Goal: Task Accomplishment & Management: Manage account settings

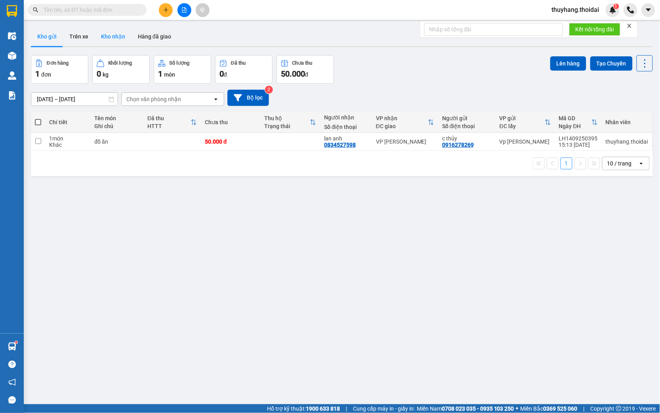
click at [124, 34] on button "Kho nhận" at bounding box center [113, 36] width 37 height 19
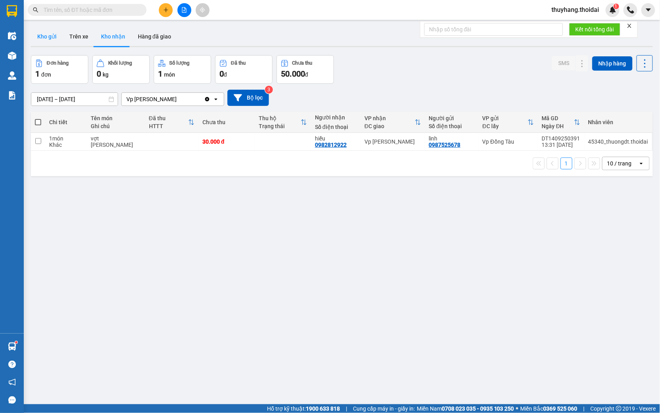
click at [50, 38] on button "Kho gửi" at bounding box center [47, 36] width 32 height 19
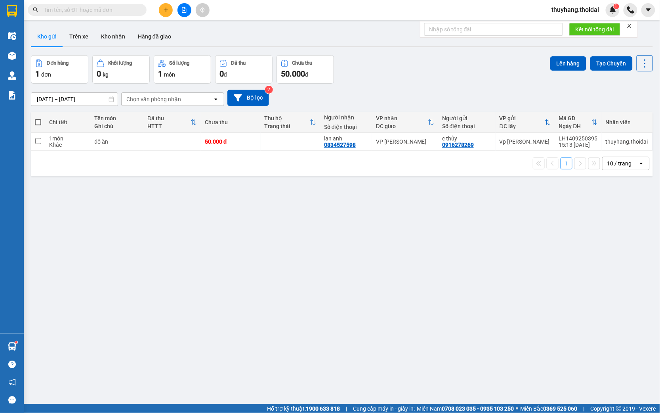
click at [106, 40] on button "Kho nhận" at bounding box center [113, 36] width 37 height 19
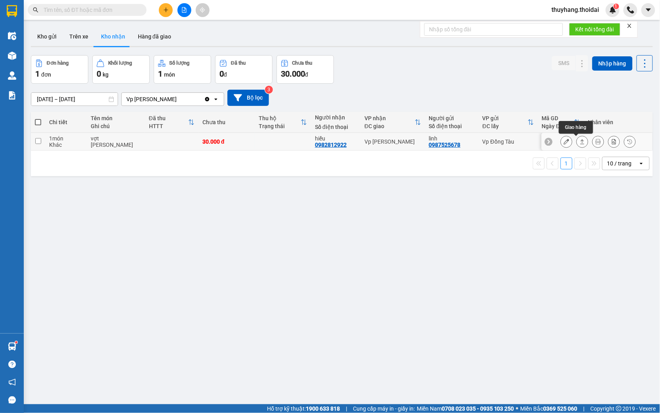
click at [564, 143] on icon at bounding box center [567, 142] width 6 height 6
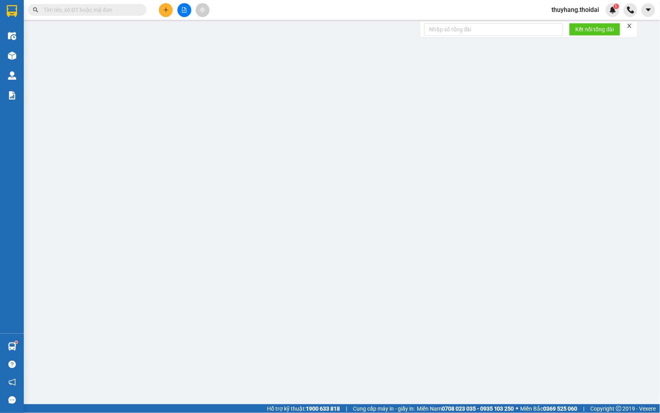
type input "0987525678"
type input "linh"
type input "0982812922"
type input "hiếu"
type input "30.000"
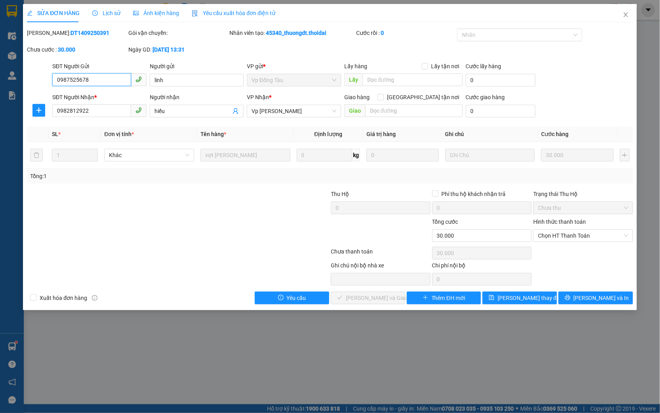
drag, startPoint x: 581, startPoint y: 232, endPoint x: 582, endPoint y: 242, distance: 9.5
click at [581, 232] on span "Chọn HT Thanh Toán" at bounding box center [583, 236] width 90 height 12
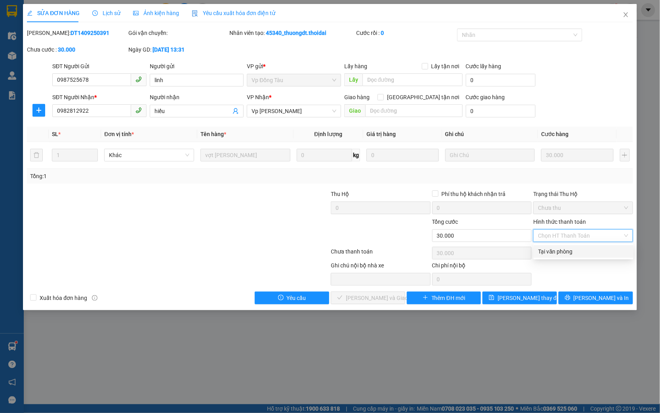
click at [576, 254] on div "Tại văn phòng" at bounding box center [584, 251] width 90 height 9
type input "0"
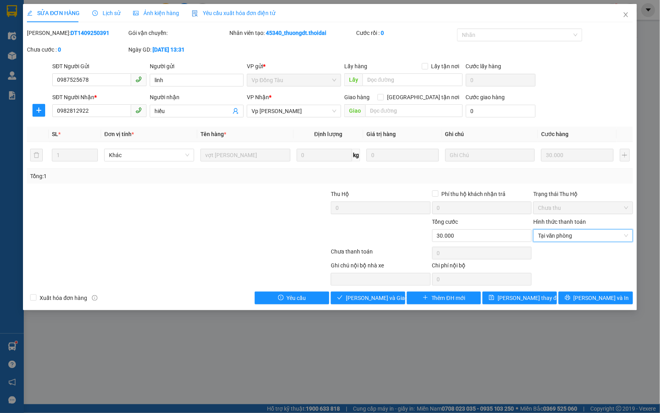
click at [355, 291] on div "Total Paid Fee 0 Total UnPaid Fee 30.000 Cash Collection Total Fee Mã ĐH: DT140…" at bounding box center [330, 166] width 606 height 275
click at [361, 298] on span "[PERSON_NAME] và Giao hàng" at bounding box center [384, 297] width 76 height 9
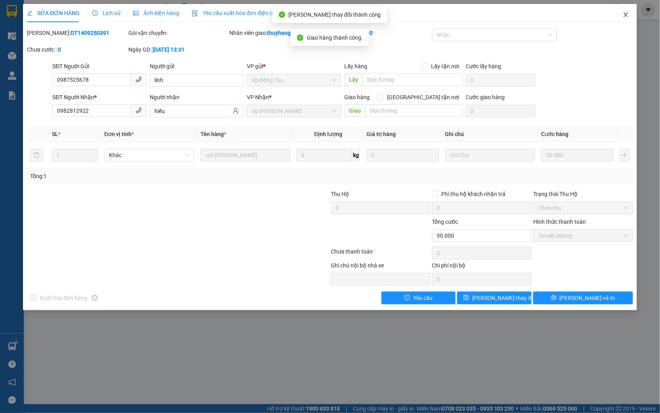
click at [625, 15] on icon "close" at bounding box center [626, 14] width 6 height 6
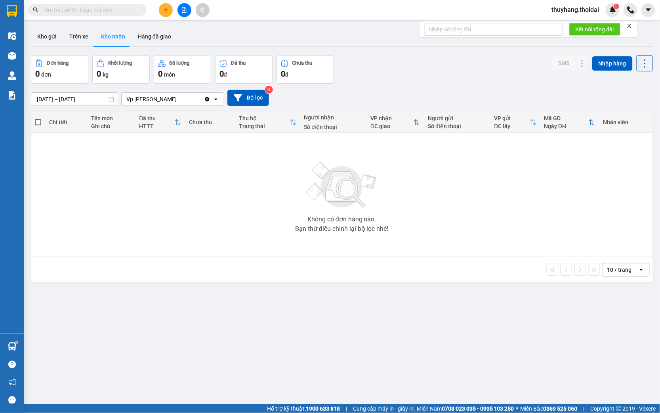
click at [160, 9] on button at bounding box center [166, 10] width 14 height 14
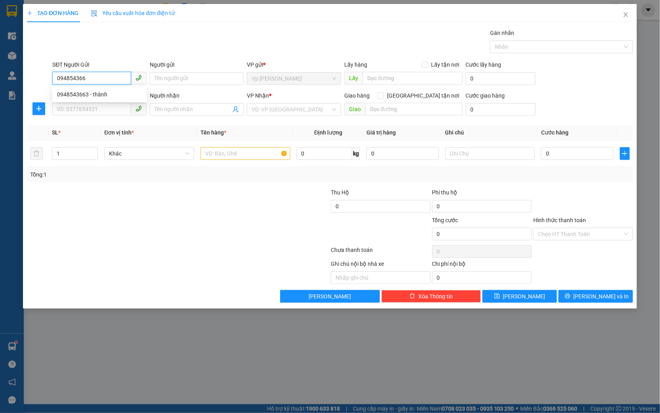
type input "0948543663"
click at [126, 91] on div "0948543663 - thành" at bounding box center [99, 94] width 85 height 9
type input "thành"
type input "0948543663"
click at [92, 113] on input "SĐT Người Nhận *" at bounding box center [91, 109] width 79 height 13
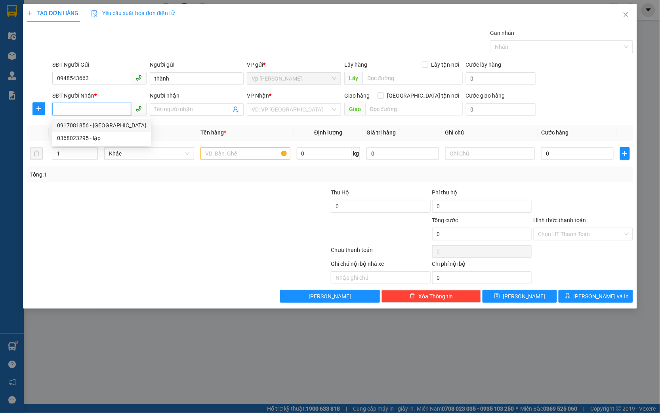
click at [89, 124] on div "0917081856 - [GEOGRAPHIC_DATA]" at bounding box center [101, 125] width 89 height 9
type input "0917081856"
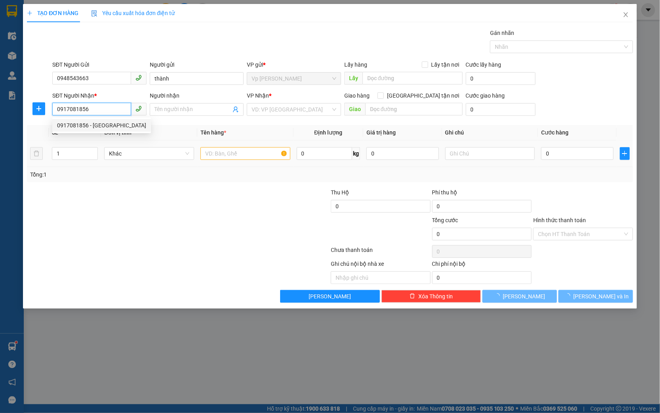
type input "[PERSON_NAME]"
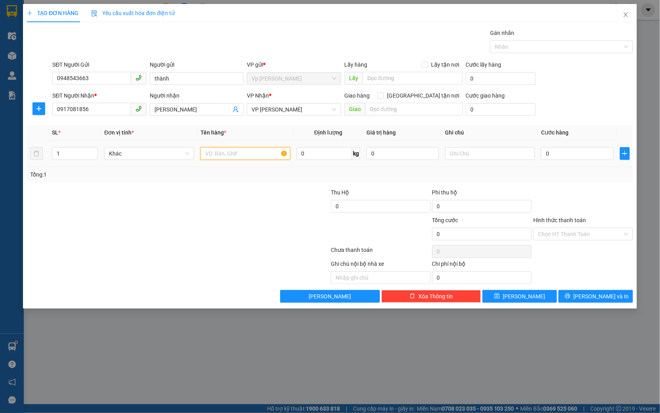
click at [252, 156] on input "text" at bounding box center [246, 153] width 90 height 13
type input "mẫu"
click at [558, 147] on input "0" at bounding box center [577, 153] width 73 height 13
type input "3"
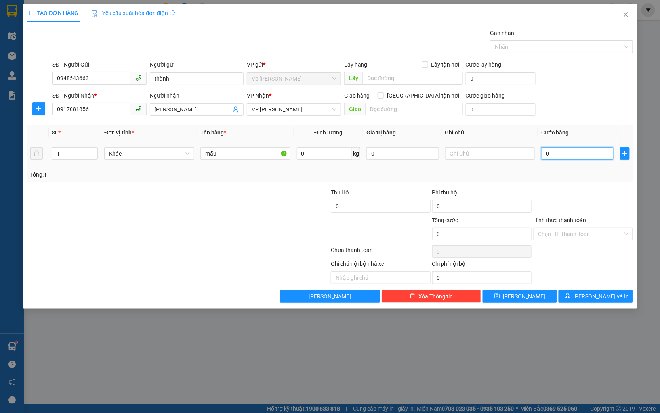
type input "3"
type input "30"
type input "300"
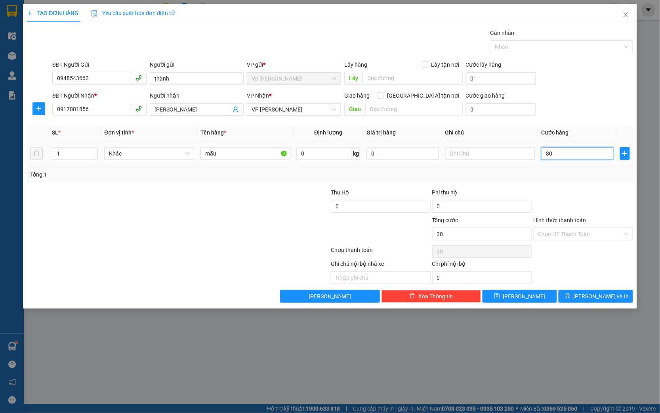
type input "300"
type input "3.000"
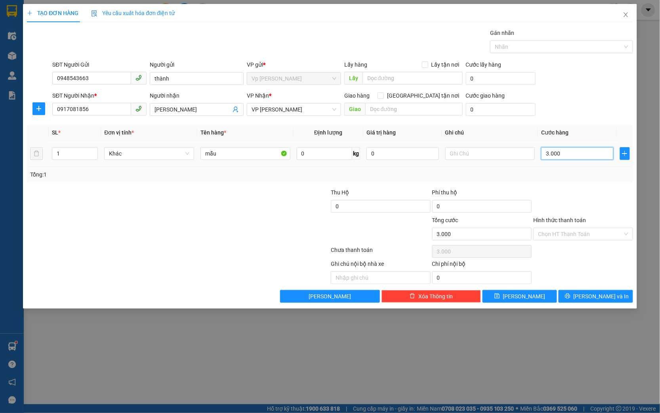
type input "30.000"
click at [570, 235] on input "Hình thức thanh toán" at bounding box center [580, 234] width 85 height 12
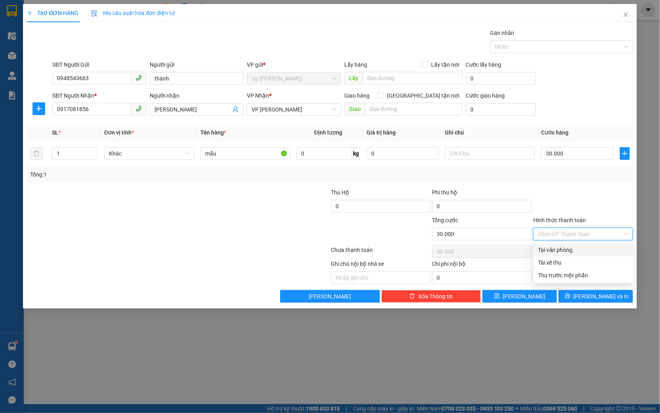
click at [566, 250] on div "Tại văn phòng" at bounding box center [584, 249] width 90 height 9
type input "0"
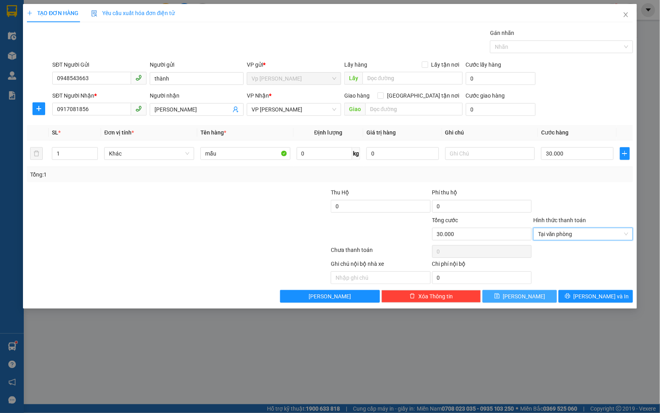
click at [536, 296] on button "[PERSON_NAME]" at bounding box center [520, 296] width 75 height 13
type input "0"
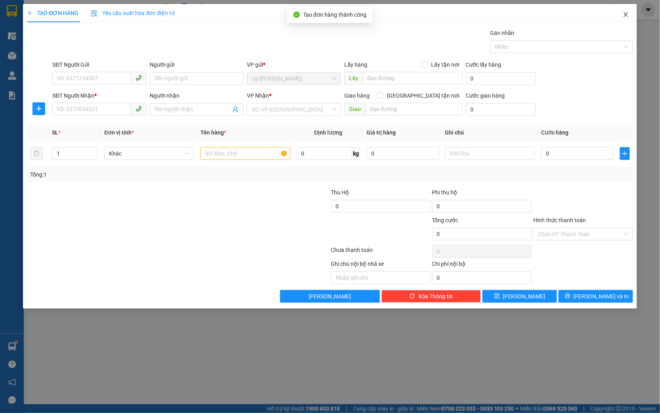
click at [628, 13] on icon "close" at bounding box center [626, 14] width 4 height 5
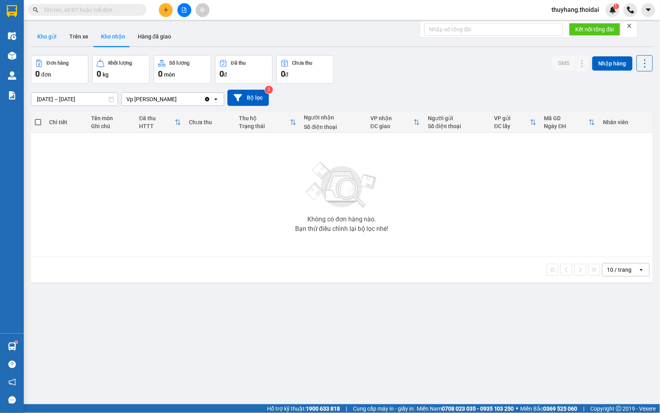
click at [56, 36] on button "Kho gửi" at bounding box center [47, 36] width 32 height 19
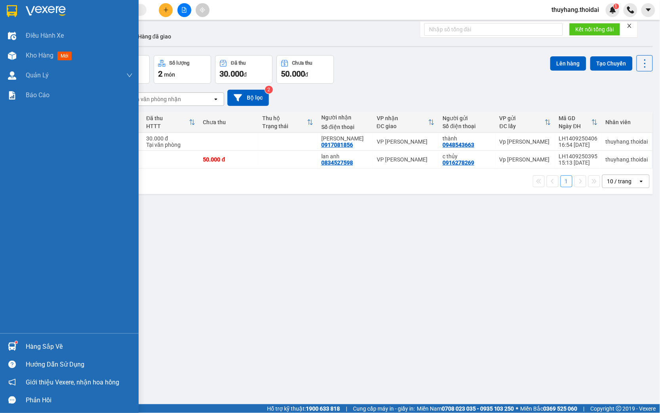
click at [26, 347] on div "Hàng sắp về" at bounding box center [79, 346] width 107 height 12
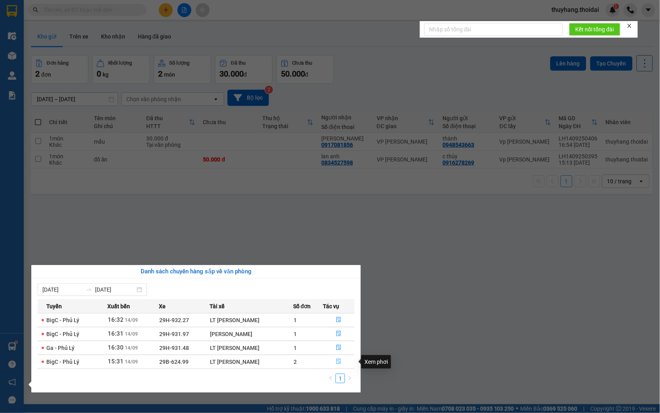
click at [339, 361] on icon "file-done" at bounding box center [339, 361] width 6 height 6
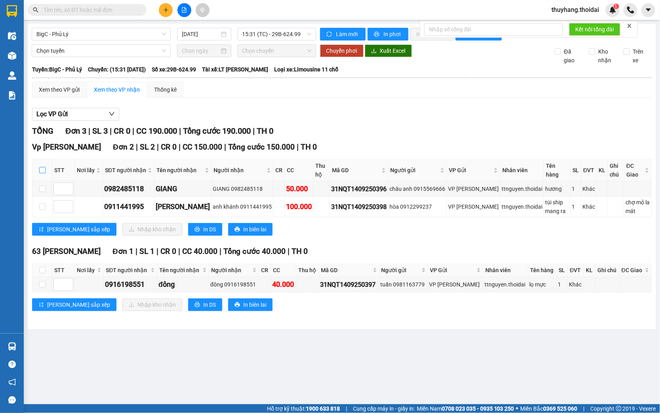
click at [43, 173] on input "checkbox" at bounding box center [42, 170] width 6 height 6
checkbox input "true"
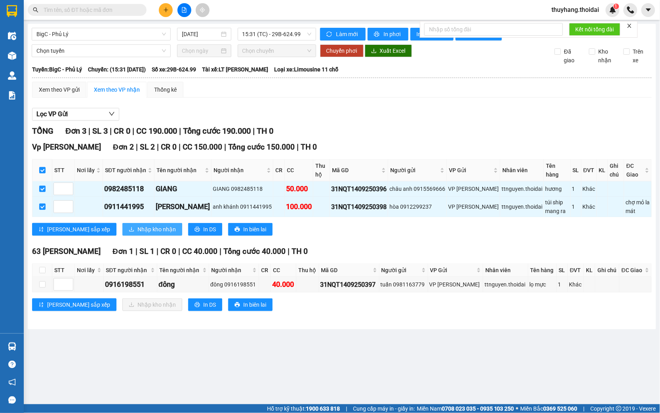
click at [138, 233] on span "Nhập kho nhận" at bounding box center [157, 229] width 38 height 9
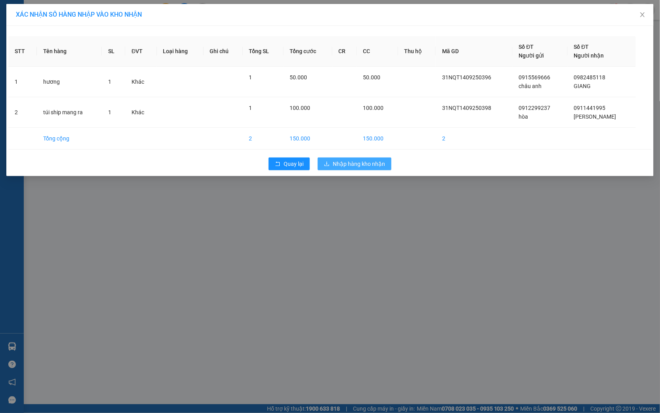
click at [368, 167] on span "Nhập hàng kho nhận" at bounding box center [359, 163] width 52 height 9
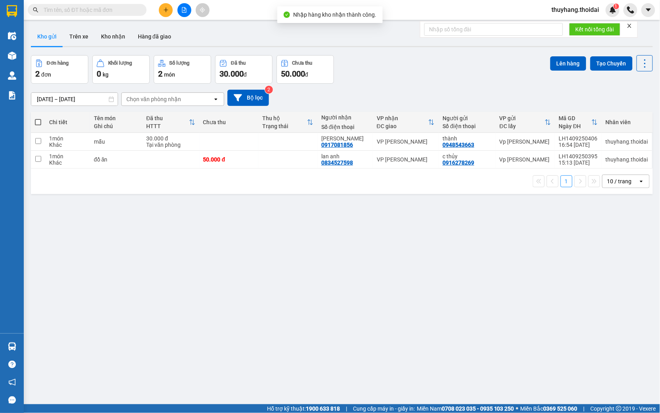
click at [38, 121] on span at bounding box center [38, 122] width 6 height 6
click at [38, 118] on input "checkbox" at bounding box center [38, 118] width 0 height 0
checkbox input "true"
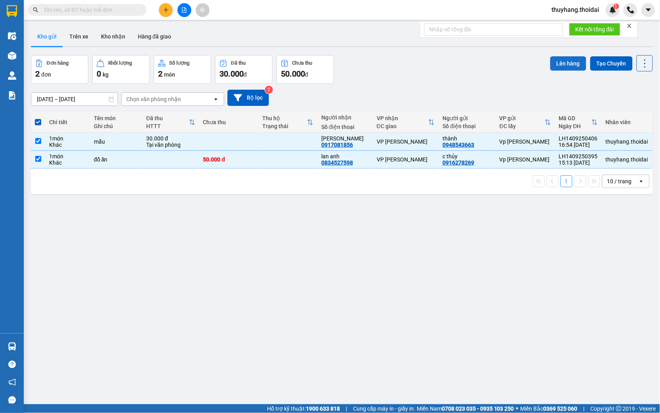
click at [565, 57] on button "Lên hàng" at bounding box center [569, 63] width 36 height 14
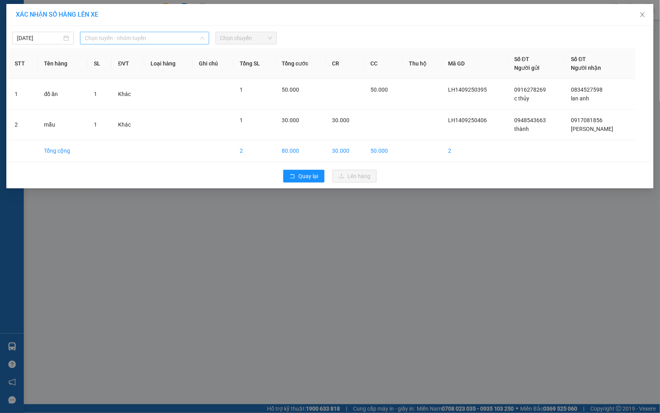
click at [111, 36] on span "Chọn tuyến - nhóm tuyến" at bounding box center [145, 38] width 120 height 12
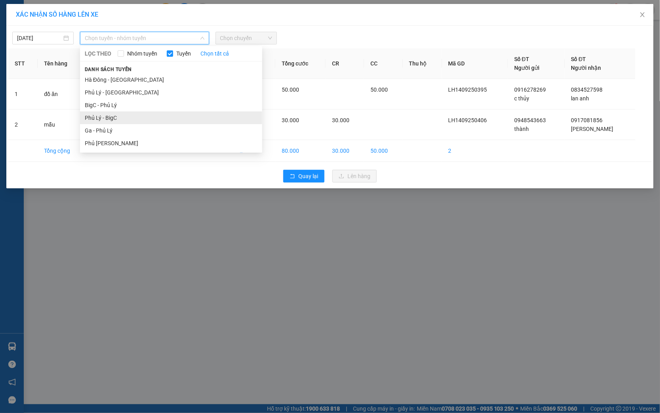
click at [123, 114] on li "Phủ Lý - BigC" at bounding box center [171, 117] width 182 height 13
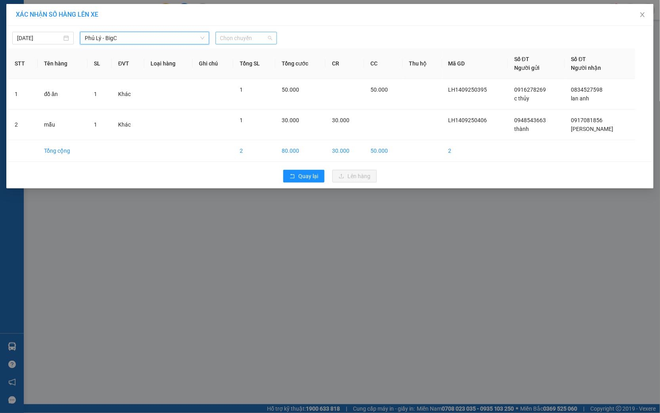
click at [262, 35] on span "Chọn chuyến" at bounding box center [246, 38] width 52 height 12
type input "781"
drag, startPoint x: 240, startPoint y: 52, endPoint x: 254, endPoint y: 62, distance: 17.4
click at [240, 53] on div "17:01 (TC) - 29B-607.81" at bounding box center [251, 54] width 62 height 9
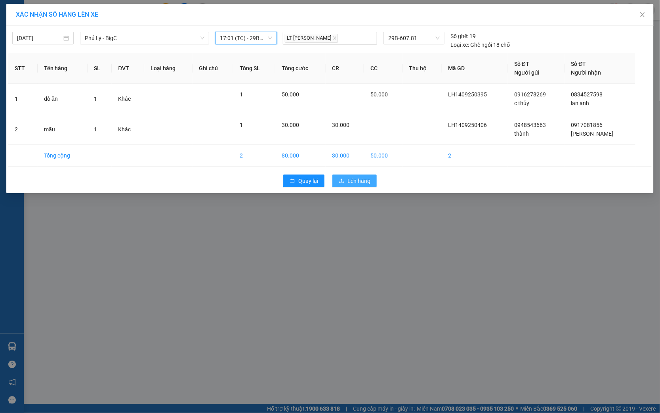
click at [350, 181] on span "Lên hàng" at bounding box center [359, 180] width 23 height 9
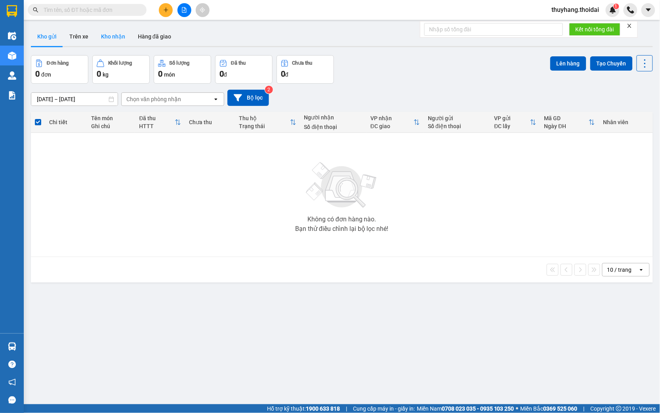
click at [112, 40] on button "Kho nhận" at bounding box center [113, 36] width 37 height 19
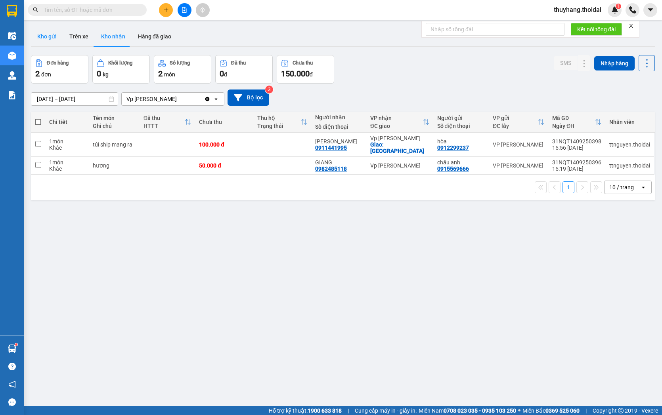
drag, startPoint x: 46, startPoint y: 38, endPoint x: 136, endPoint y: 22, distance: 91.4
click at [47, 38] on button "Kho gửi" at bounding box center [47, 36] width 32 height 19
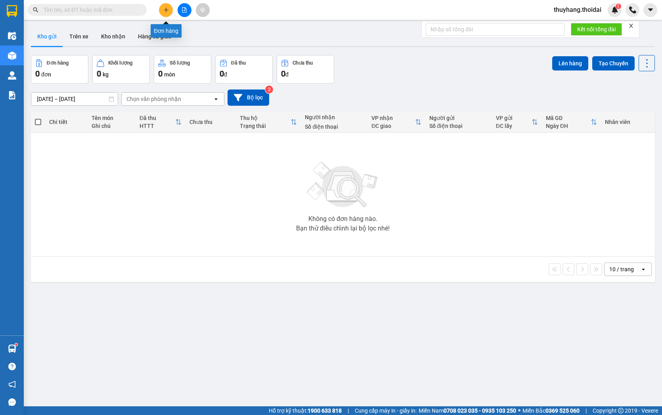
click at [161, 13] on button at bounding box center [166, 10] width 14 height 14
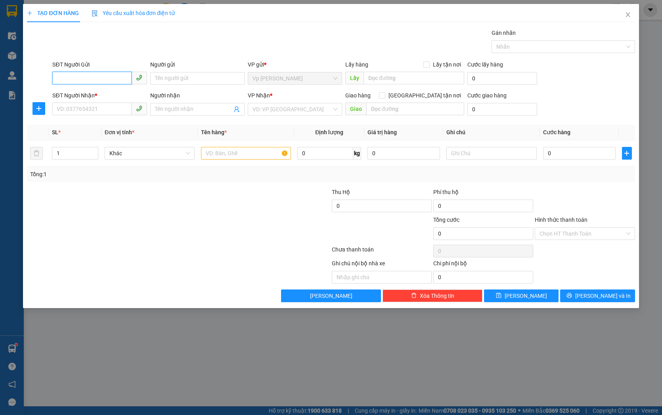
click at [108, 81] on input "SĐT Người Gửi" at bounding box center [91, 78] width 79 height 13
type input "7"
click at [115, 96] on div "0915027986 - chú trung" at bounding box center [99, 94] width 85 height 9
type input "0915027986"
type input "chú trung"
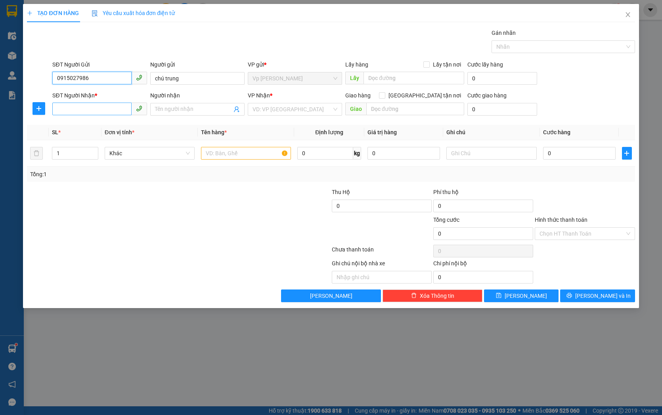
type input "0915027986"
click at [84, 109] on input "SĐT Người Nhận *" at bounding box center [91, 109] width 79 height 13
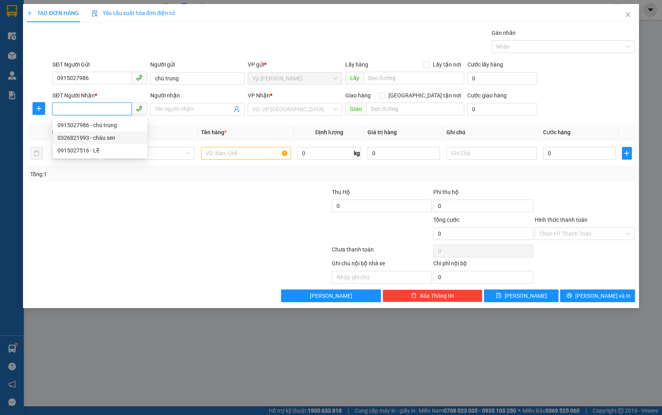
click at [86, 136] on div "0326821993 - cháu sen" at bounding box center [99, 138] width 85 height 9
type input "0326821993"
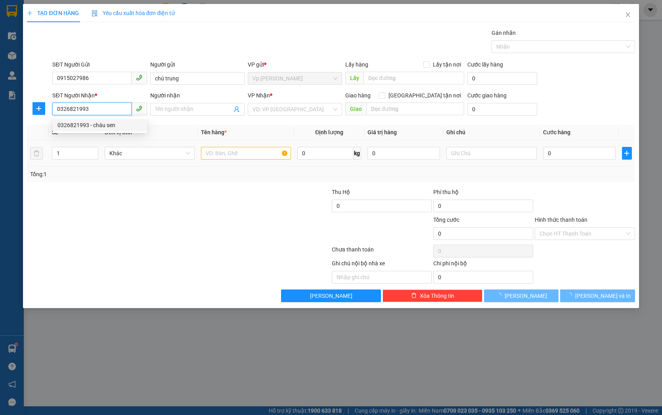
type input "cháu [PERSON_NAME]"
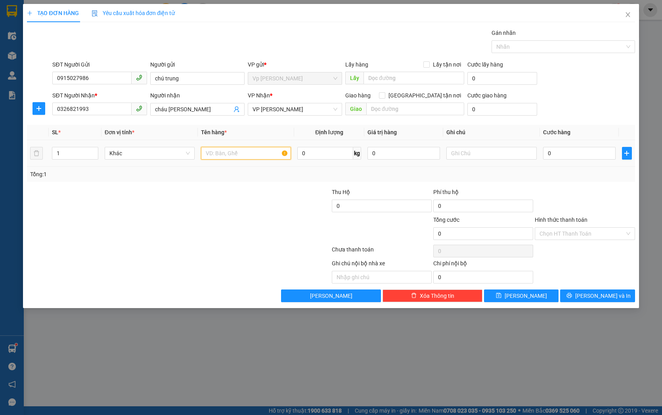
click at [219, 152] on input "text" at bounding box center [246, 153] width 90 height 13
type input "hồ sơ"
click at [584, 149] on input "0" at bounding box center [579, 153] width 73 height 13
type input "3"
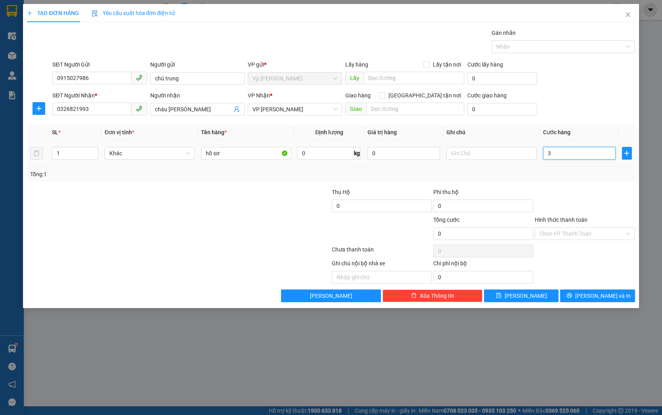
type input "3"
type input "30"
type input "300"
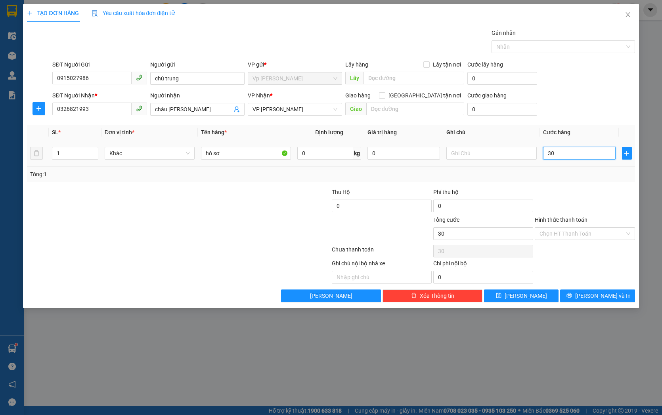
type input "300"
type input "3.000"
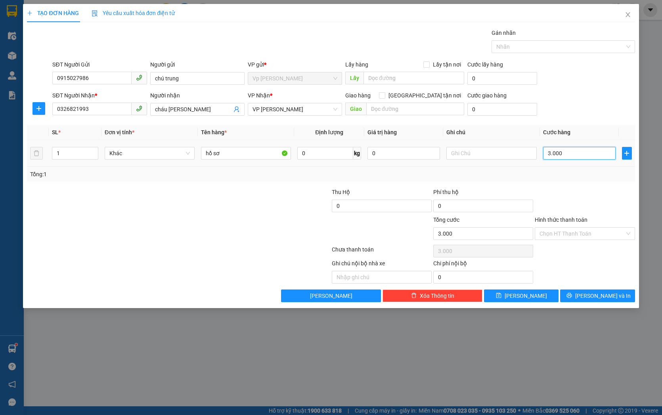
type input "30.000"
click at [532, 293] on button "[PERSON_NAME]" at bounding box center [521, 296] width 75 height 13
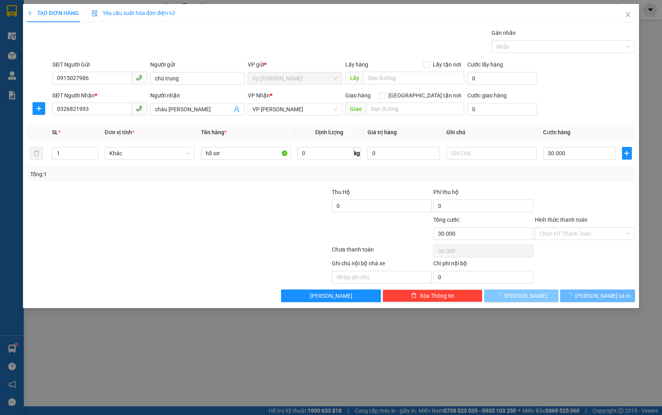
type input "0"
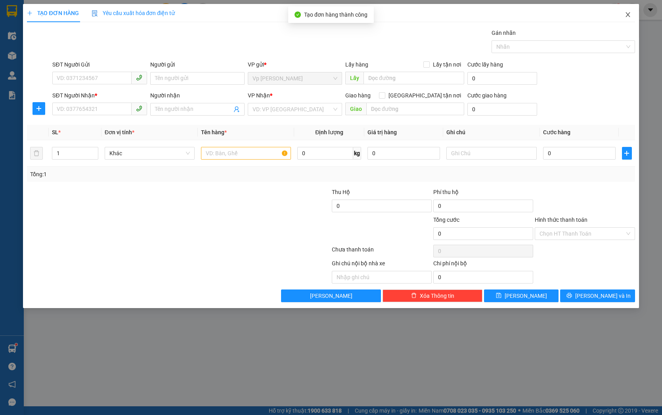
click at [627, 14] on icon "close" at bounding box center [628, 14] width 6 height 6
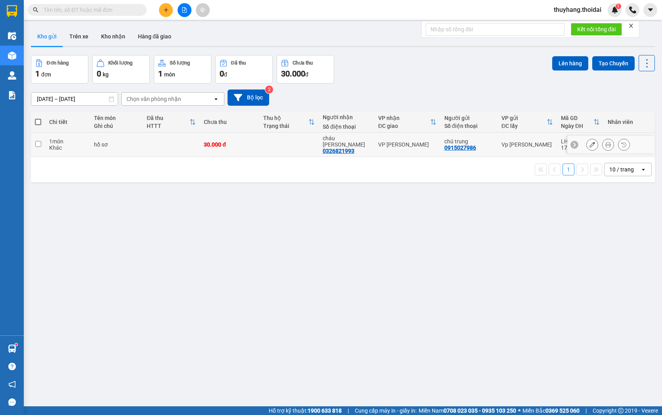
click at [143, 143] on tr "1 món Khác hồ sơ 30.000 đ cháu sen 0326821993 VP [PERSON_NAME] chú trung 091502…" at bounding box center [343, 145] width 624 height 24
checkbox input "true"
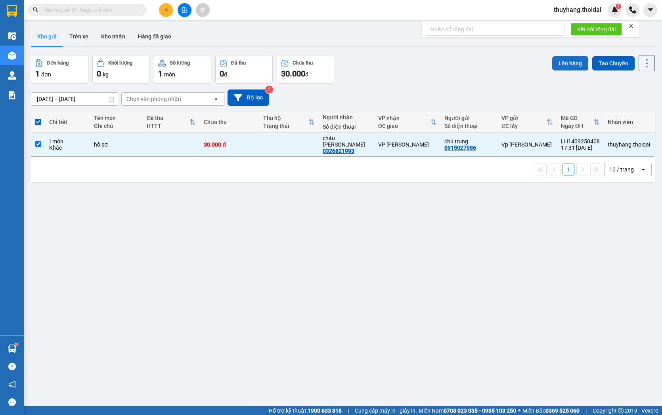
click at [561, 63] on button "Lên hàng" at bounding box center [570, 63] width 36 height 14
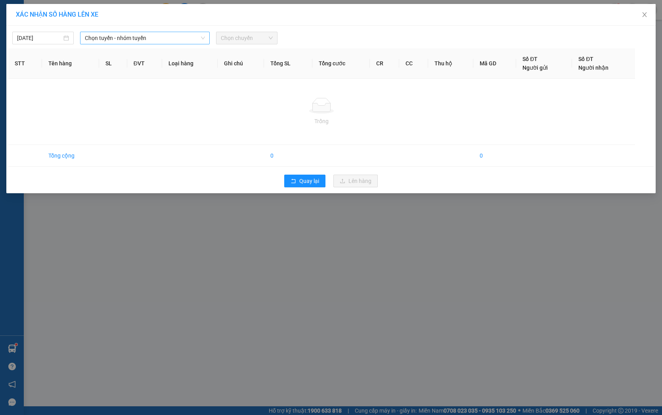
click at [151, 38] on span "Chọn tuyến - nhóm tuyến" at bounding box center [145, 38] width 120 height 12
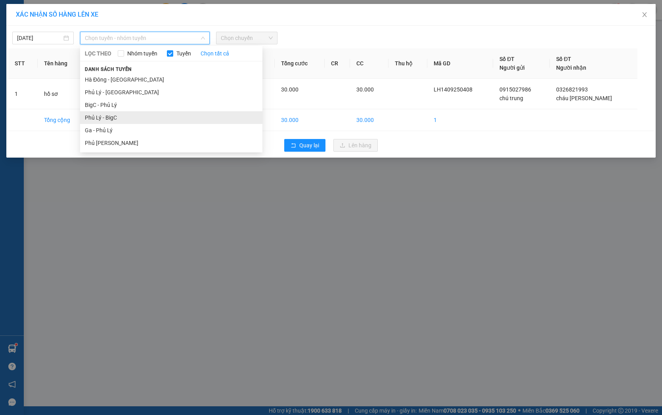
click at [133, 118] on li "Phủ Lý - BigC" at bounding box center [171, 117] width 182 height 13
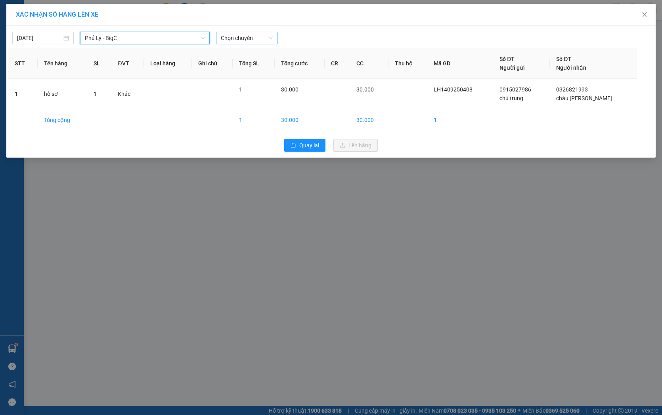
click at [250, 36] on span "Chọn chuyến" at bounding box center [247, 38] width 52 height 12
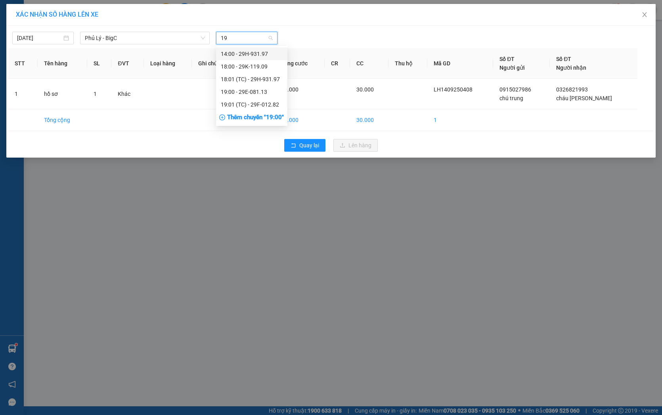
type input "197"
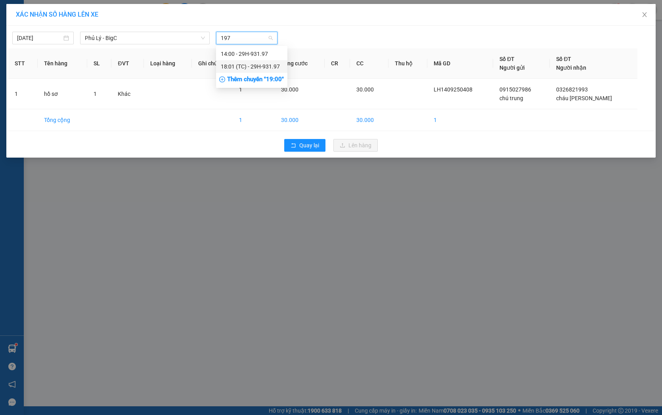
click at [257, 66] on div "18:01 (TC) - 29H-931.97" at bounding box center [252, 66] width 62 height 9
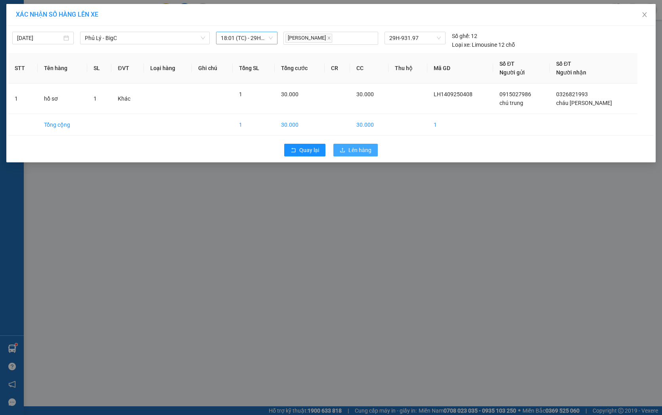
click at [358, 153] on span "Lên hàng" at bounding box center [359, 150] width 23 height 9
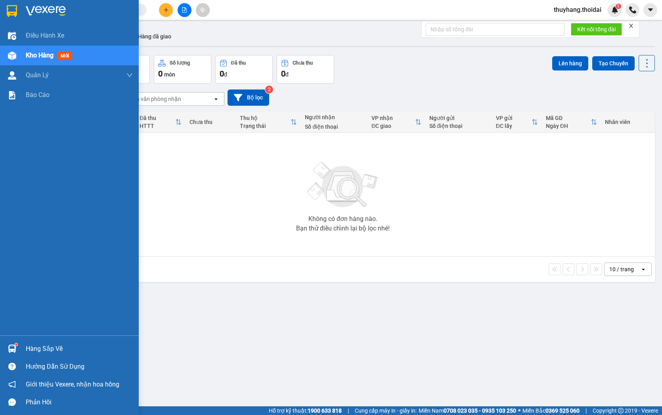
click at [18, 348] on div at bounding box center [12, 349] width 14 height 14
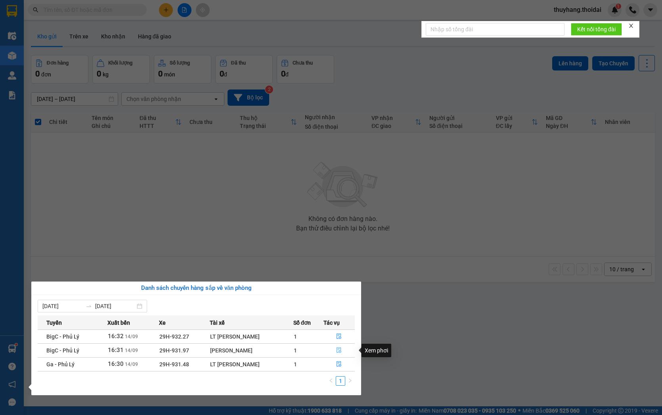
click at [339, 350] on icon "file-done" at bounding box center [339, 351] width 6 height 6
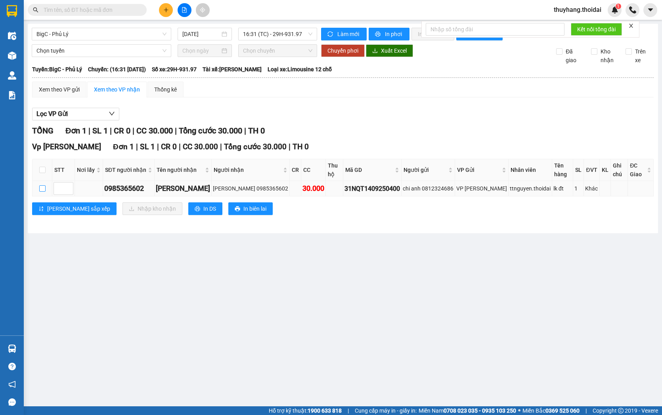
click at [44, 189] on input "checkbox" at bounding box center [42, 189] width 6 height 6
checkbox input "true"
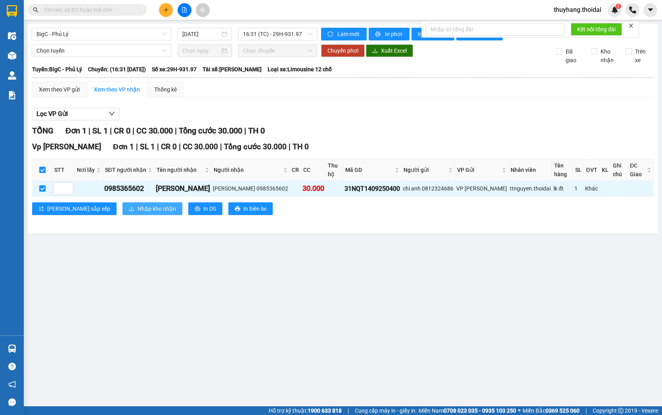
click at [143, 207] on button "Nhập kho nhận" at bounding box center [152, 209] width 60 height 13
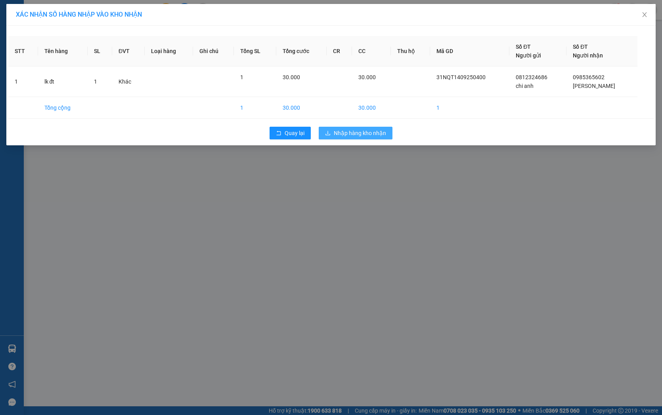
drag, startPoint x: 363, startPoint y: 133, endPoint x: 342, endPoint y: 154, distance: 29.7
click at [362, 133] on span "Nhập hàng kho nhận" at bounding box center [360, 133] width 52 height 9
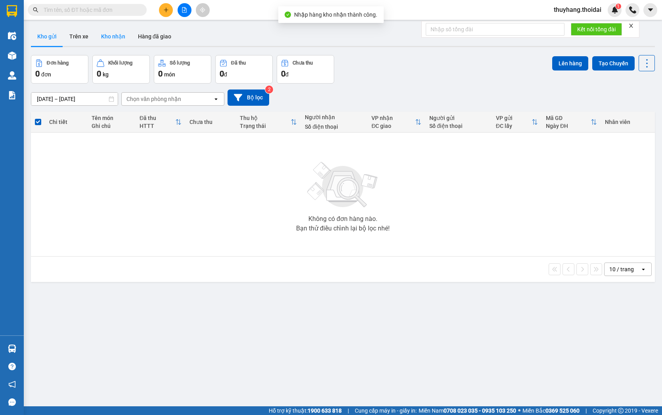
click at [117, 35] on button "Kho nhận" at bounding box center [113, 36] width 37 height 19
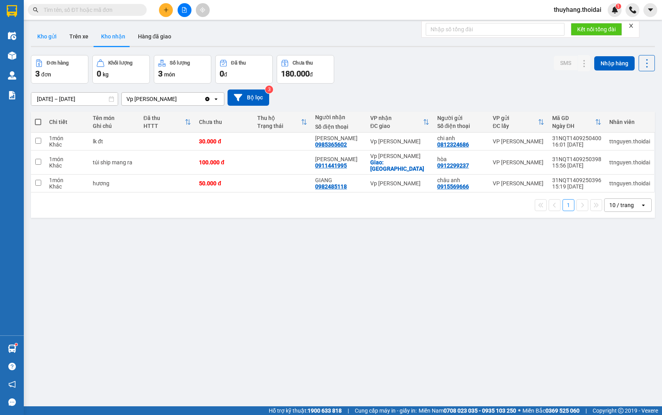
click at [46, 39] on button "Kho gửi" at bounding box center [47, 36] width 32 height 19
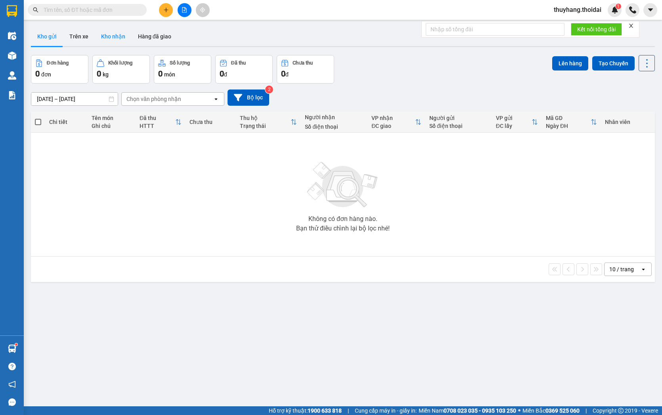
click at [110, 34] on button "Kho nhận" at bounding box center [113, 36] width 37 height 19
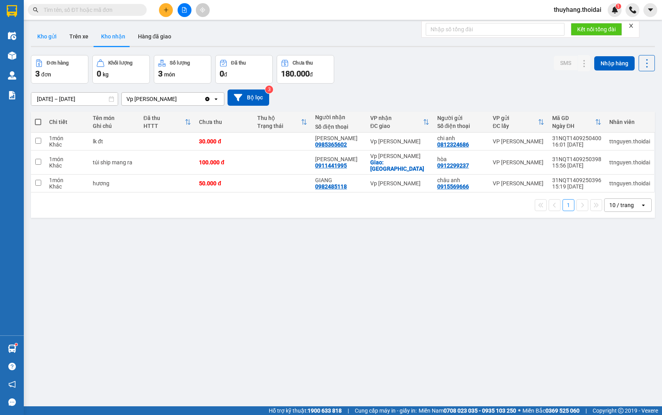
click at [48, 37] on button "Kho gửi" at bounding box center [47, 36] width 32 height 19
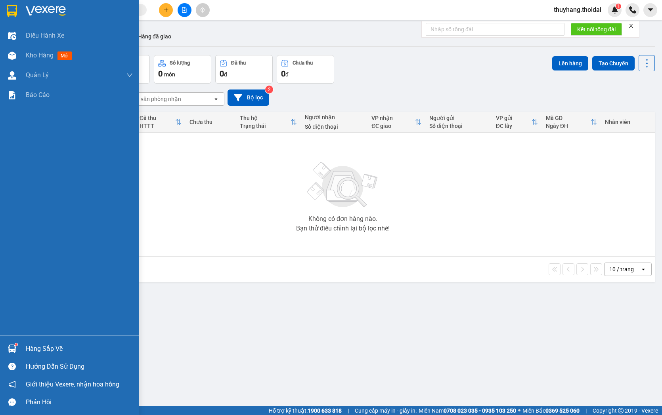
click at [35, 348] on div "Hàng sắp về" at bounding box center [79, 349] width 107 height 12
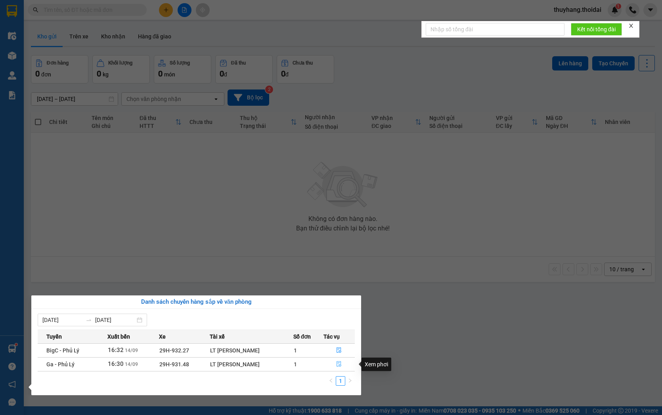
click at [341, 365] on icon "file-done" at bounding box center [339, 365] width 6 height 6
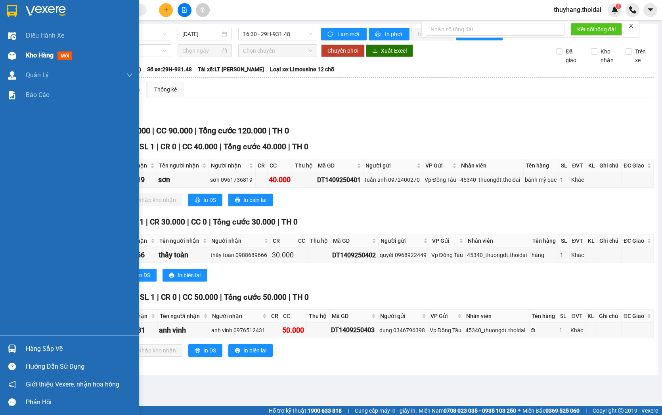
click at [40, 53] on span "Kho hàng" at bounding box center [40, 56] width 28 height 8
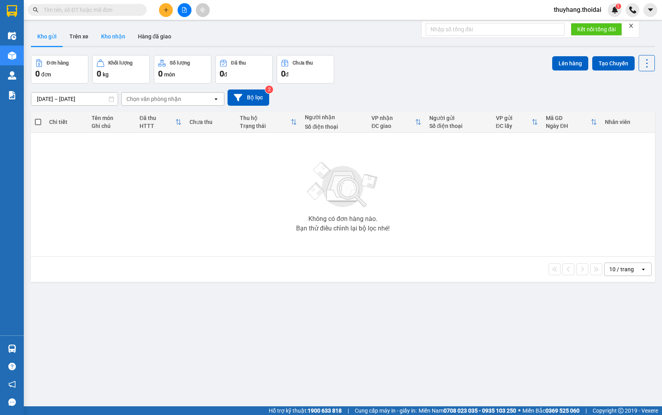
click at [111, 38] on button "Kho nhận" at bounding box center [113, 36] width 37 height 19
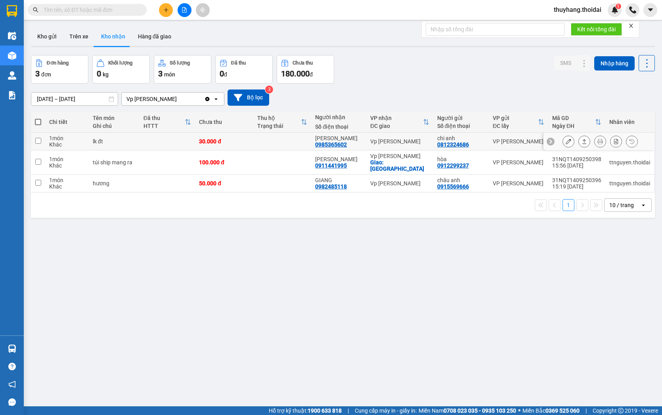
click at [266, 142] on td at bounding box center [282, 142] width 58 height 18
checkbox input "true"
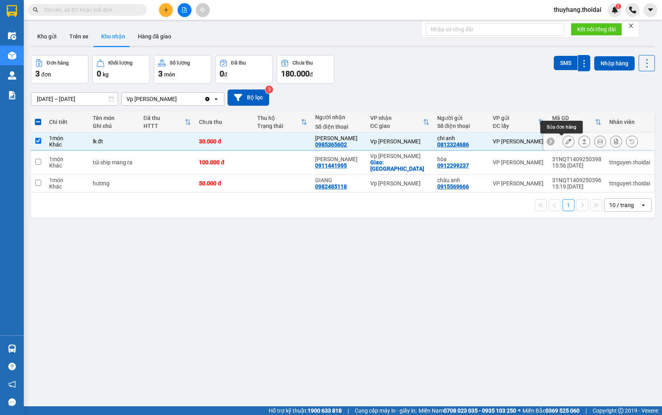
click at [566, 142] on icon at bounding box center [569, 142] width 6 height 6
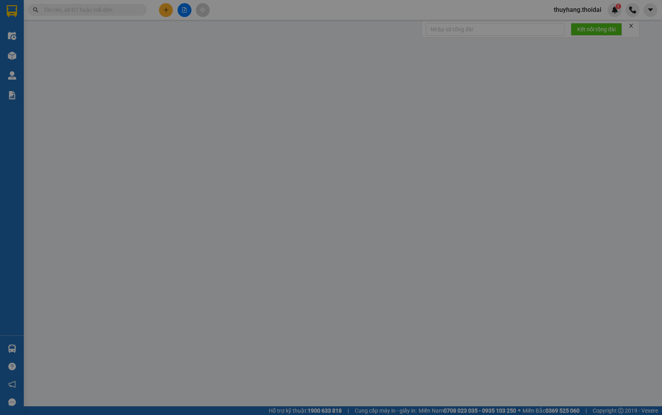
type input "0812324686"
type input "chi anh"
type input "0985365602"
type input "[PERSON_NAME]"
type input "30.000"
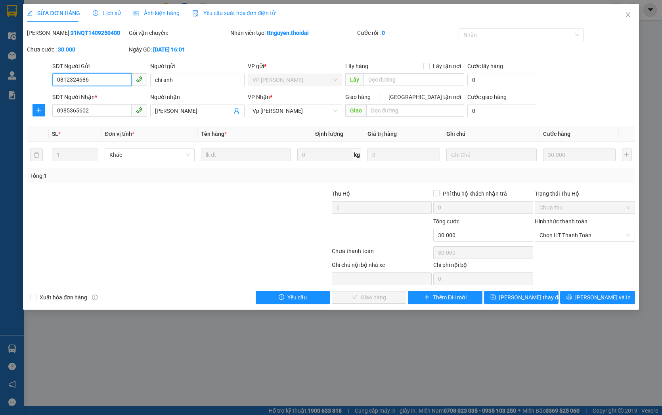
drag, startPoint x: 583, startPoint y: 234, endPoint x: 548, endPoint y: 274, distance: 53.6
click at [583, 235] on span "Chọn HT Thanh Toán" at bounding box center [584, 236] width 90 height 12
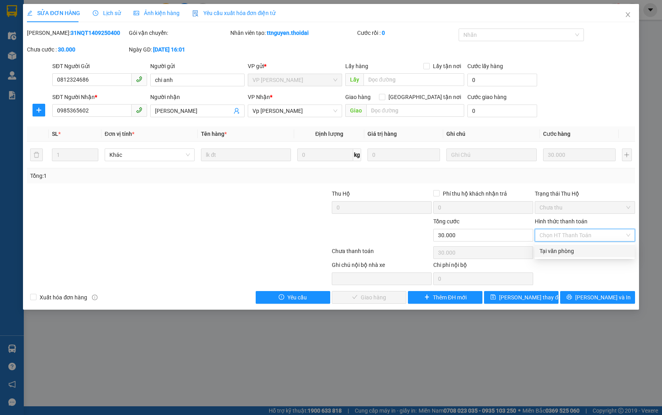
click at [559, 250] on div "Tại văn phòng" at bounding box center [584, 251] width 90 height 9
type input "0"
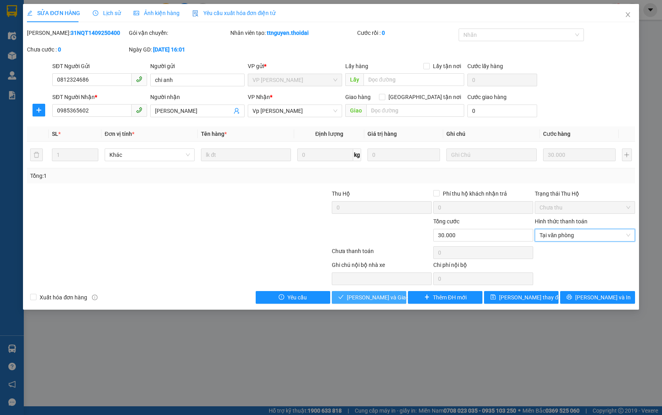
click at [363, 299] on span "[PERSON_NAME] và Giao hàng" at bounding box center [385, 297] width 76 height 9
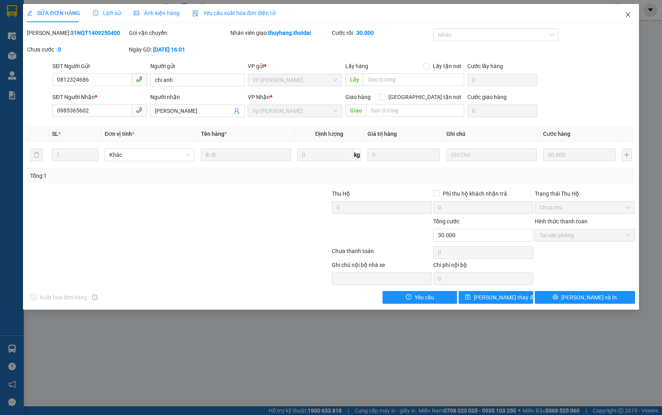
click at [628, 16] on icon "close" at bounding box center [627, 14] width 4 height 5
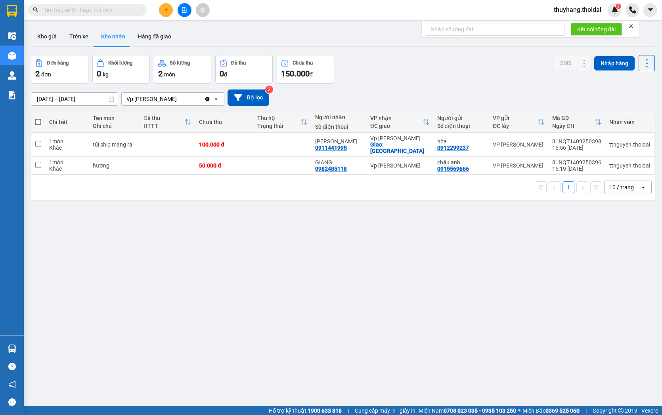
click at [116, 7] on input "text" at bounding box center [91, 10] width 94 height 9
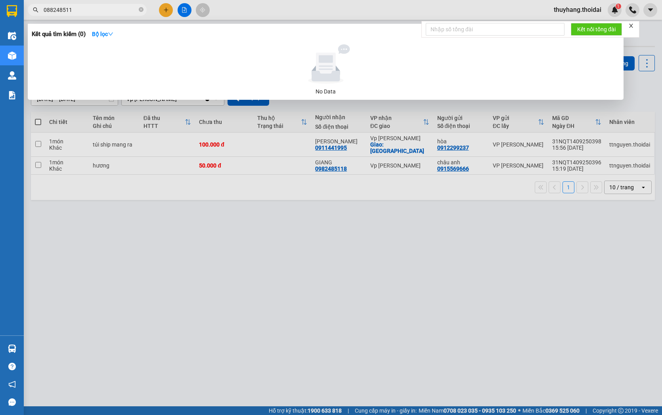
type input "0882485118"
click at [143, 12] on icon "close-circle" at bounding box center [141, 9] width 5 height 5
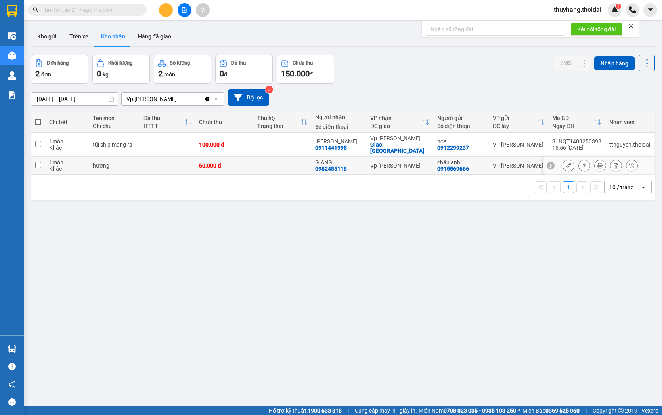
click at [282, 161] on td at bounding box center [282, 166] width 58 height 18
checkbox input "true"
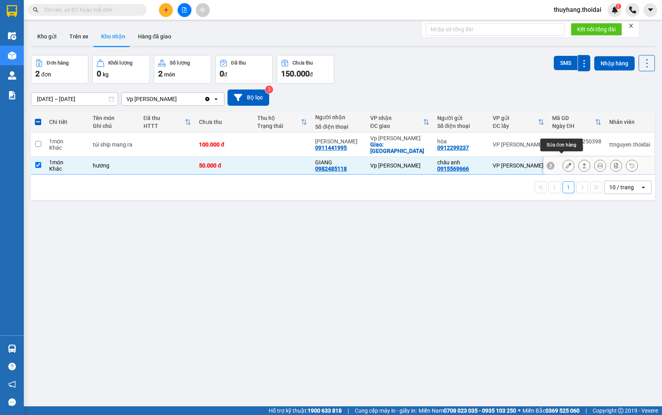
click at [566, 163] on icon at bounding box center [569, 166] width 6 height 6
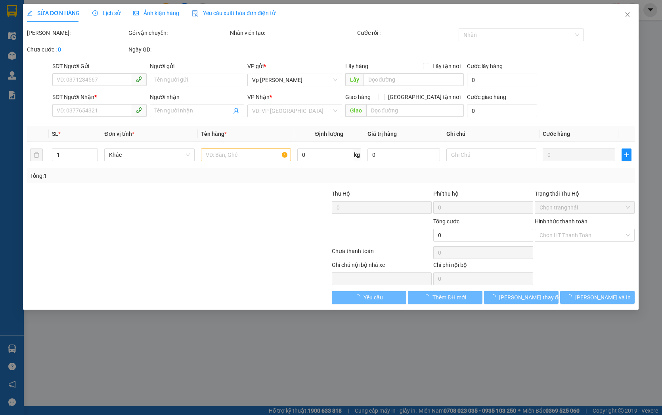
type input "0915569666"
type input "châu anh"
type input "0982485118"
type input "GIANG"
type input "50.000"
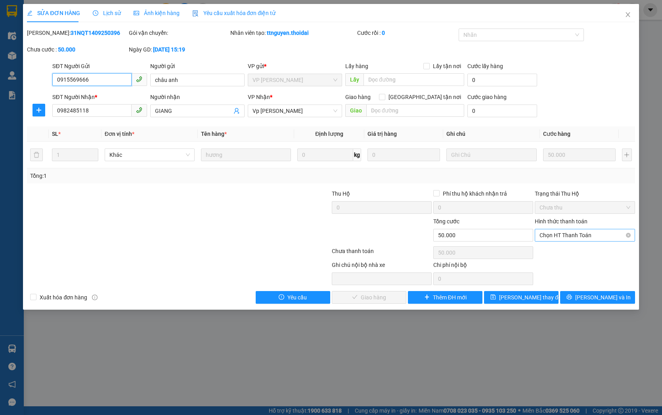
click at [573, 235] on span "Chọn HT Thanh Toán" at bounding box center [584, 236] width 90 height 12
click at [565, 251] on div "Tại văn phòng" at bounding box center [584, 251] width 90 height 9
type input "0"
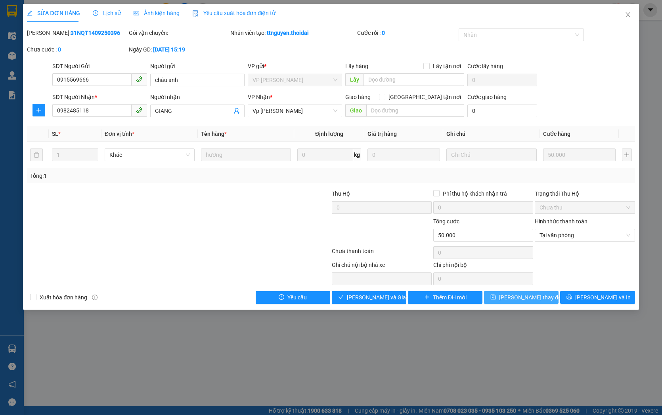
click at [521, 299] on span "[PERSON_NAME] thay đổi" at bounding box center [530, 297] width 63 height 9
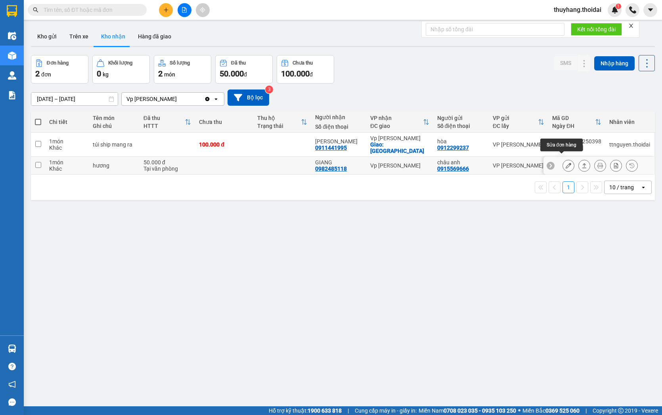
click at [566, 163] on icon at bounding box center [569, 166] width 6 height 6
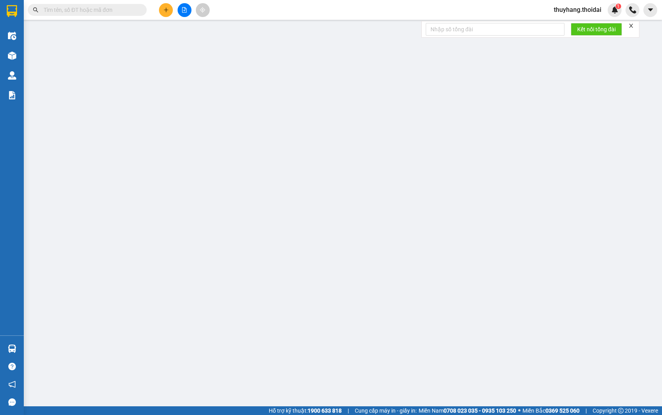
type input "0915569666"
type input "châu anh"
type input "0982485118"
type input "GIANG"
type input "50.000"
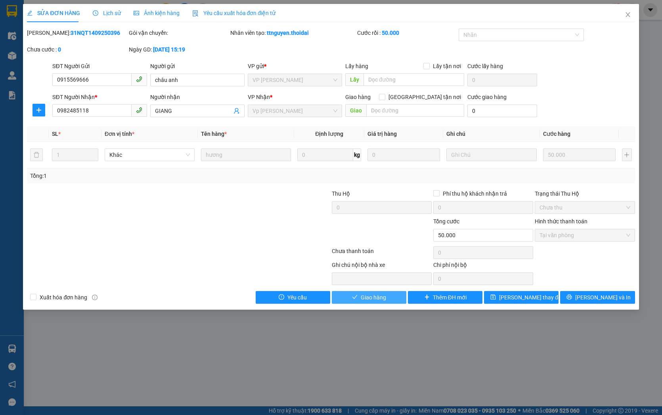
drag, startPoint x: 377, startPoint y: 295, endPoint x: 302, endPoint y: 5, distance: 300.0
click at [377, 295] on span "Giao hàng" at bounding box center [373, 297] width 25 height 9
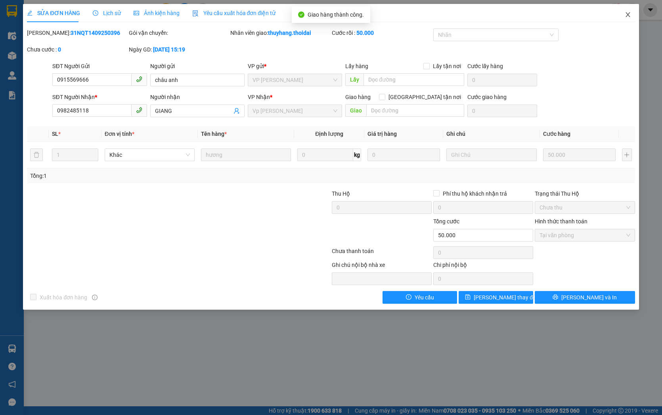
click at [628, 13] on icon "close" at bounding box center [628, 14] width 6 height 6
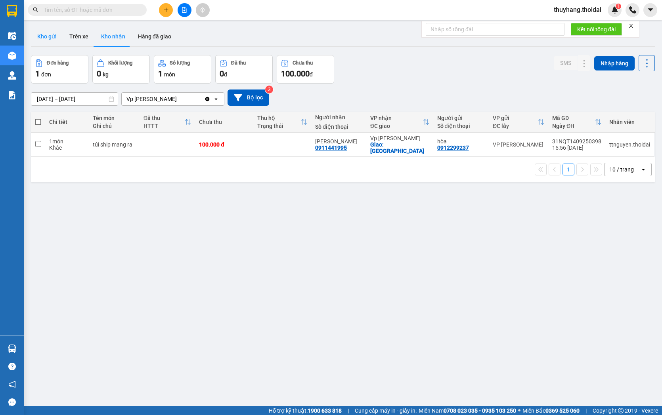
click at [54, 35] on button "Kho gửi" at bounding box center [47, 36] width 32 height 19
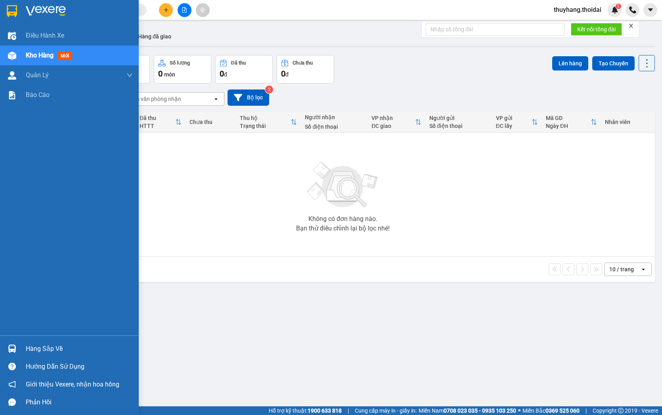
click at [20, 347] on div "Hàng sắp về" at bounding box center [69, 349] width 139 height 18
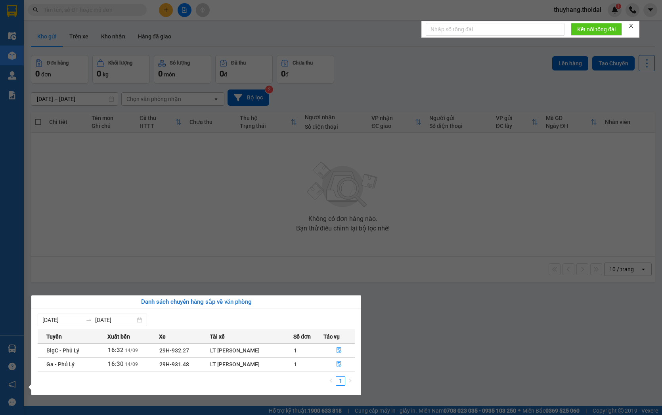
click at [142, 225] on section "Kết quả tìm kiếm ( 0 ) Bộ lọc No Data thuyhang.thoidai 1 Điều hành xe Kho hàng …" at bounding box center [331, 207] width 662 height 415
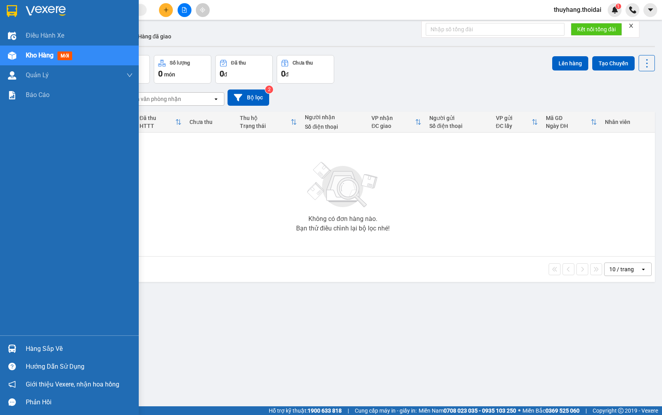
click at [24, 347] on div "Hàng sắp về" at bounding box center [69, 349] width 139 height 18
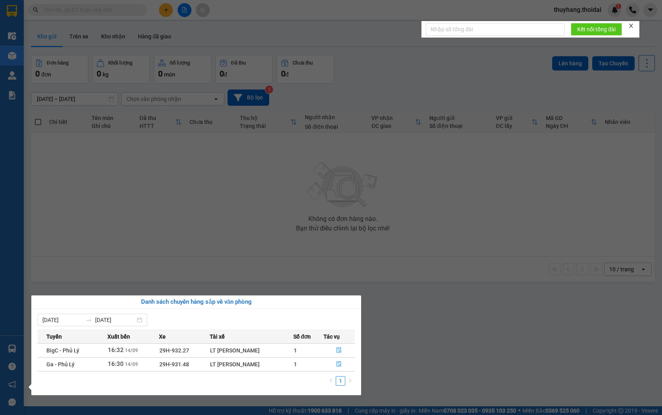
click at [119, 21] on section "Kết quả tìm kiếm ( 0 ) Bộ lọc No Data thuyhang.thoidai 1 Điều hành xe Kho hàng …" at bounding box center [331, 207] width 662 height 415
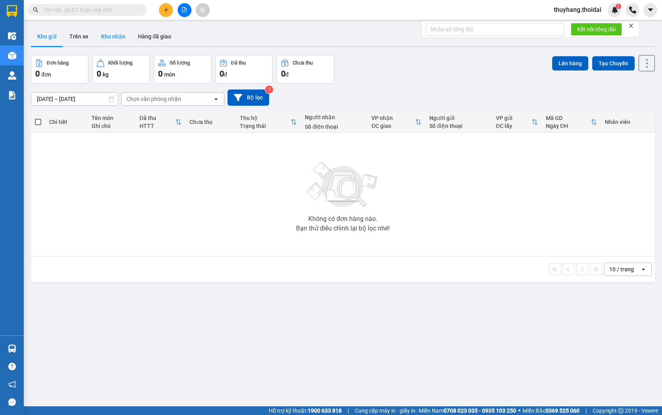
click at [119, 29] on button "Kho nhận" at bounding box center [113, 36] width 37 height 19
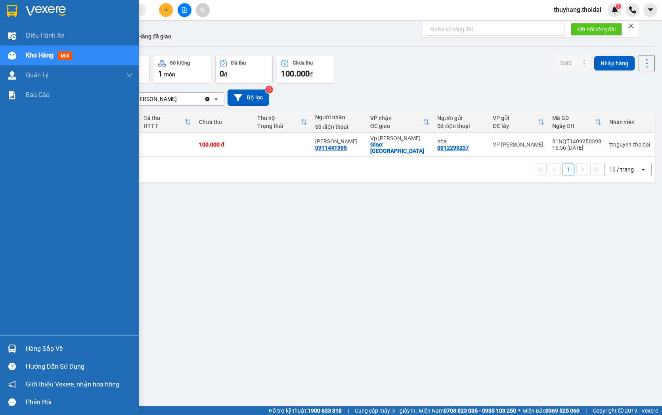
click at [8, 349] on img at bounding box center [12, 349] width 8 height 8
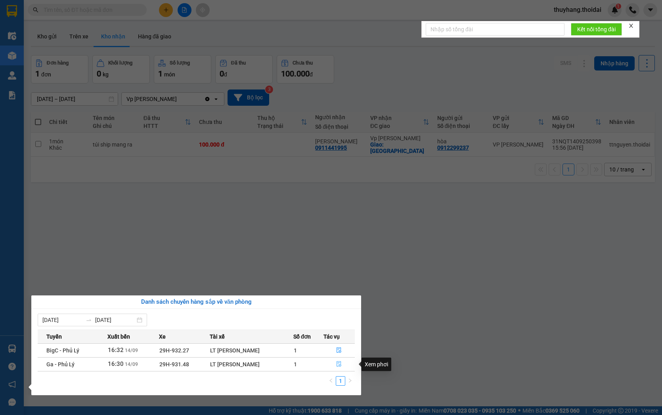
click at [343, 366] on button "button" at bounding box center [339, 364] width 31 height 13
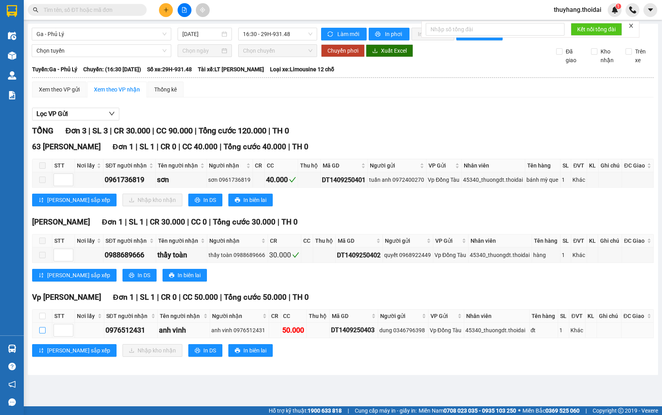
click at [44, 334] on input "checkbox" at bounding box center [42, 330] width 6 height 6
checkbox input "true"
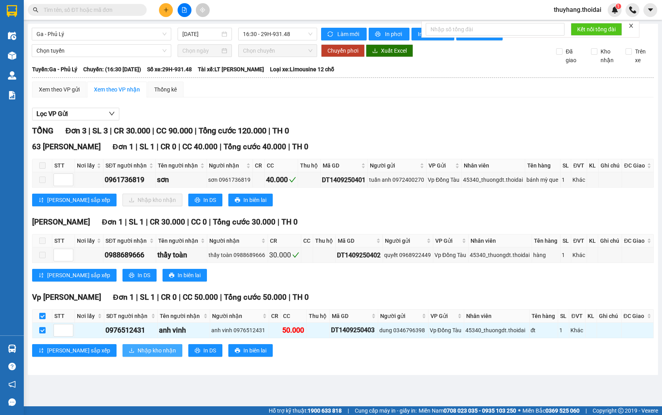
click at [138, 355] on span "Nhập kho nhận" at bounding box center [157, 350] width 38 height 9
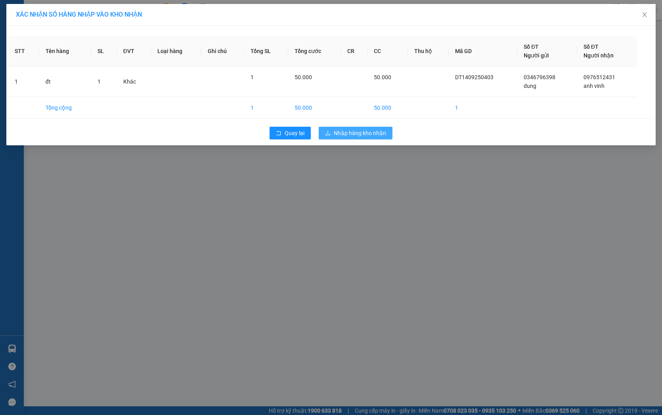
click at [354, 132] on span "Nhập hàng kho nhận" at bounding box center [360, 133] width 52 height 9
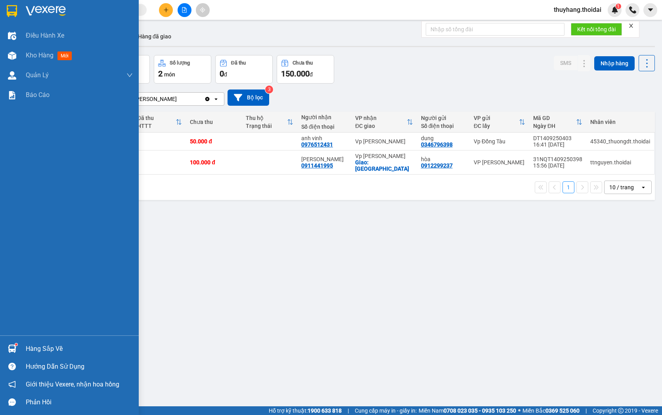
click at [22, 346] on div "Hàng sắp về" at bounding box center [69, 349] width 139 height 18
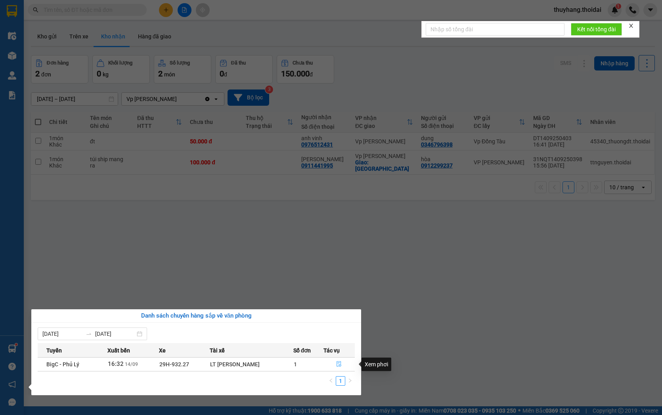
drag, startPoint x: 335, startPoint y: 366, endPoint x: 1, endPoint y: 240, distance: 357.1
click at [336, 365] on icon "file-done" at bounding box center [339, 365] width 6 height 6
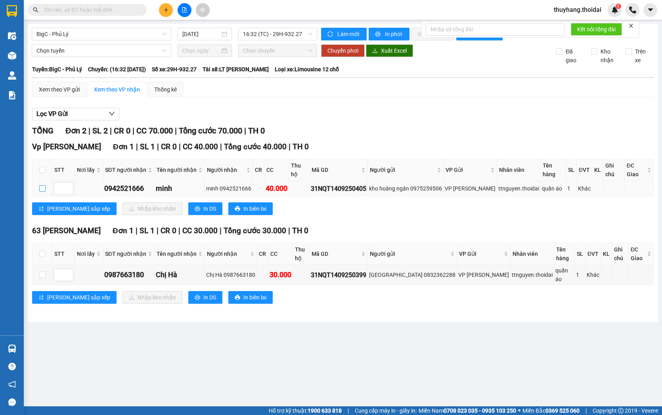
click at [40, 192] on input "checkbox" at bounding box center [42, 189] width 6 height 6
checkbox input "true"
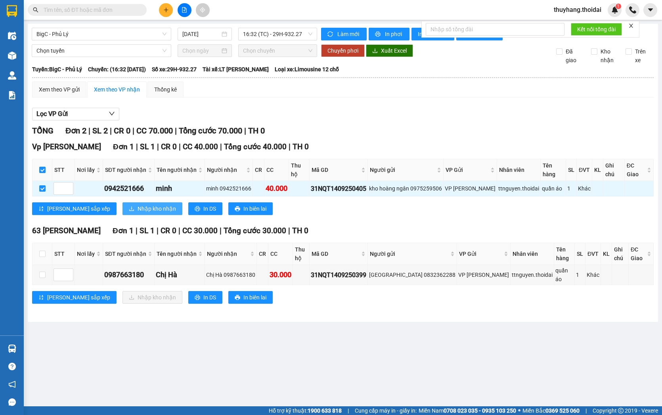
click at [138, 213] on span "Nhập kho nhận" at bounding box center [157, 209] width 38 height 9
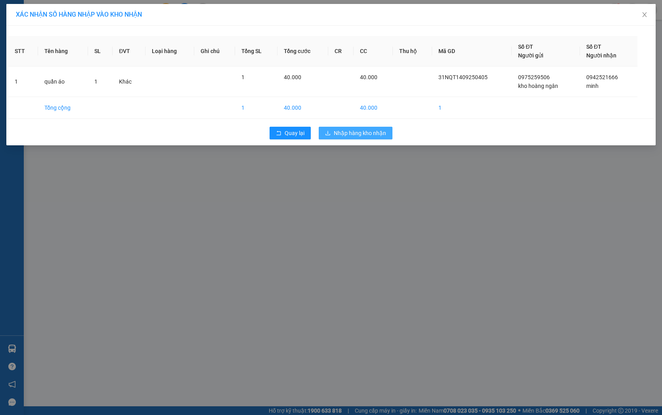
click at [351, 134] on span "Nhập hàng kho nhận" at bounding box center [360, 133] width 52 height 9
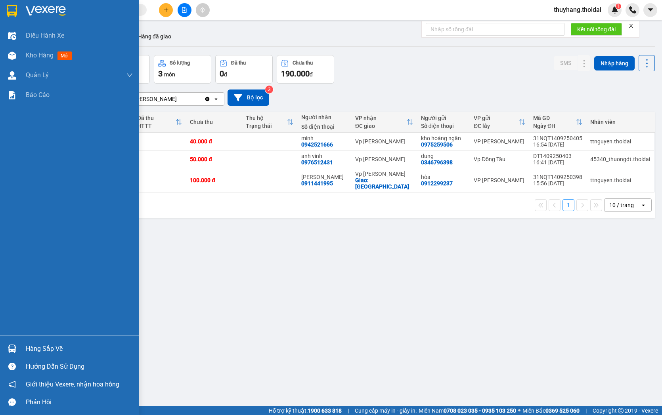
drag, startPoint x: 27, startPoint y: 350, endPoint x: 38, endPoint y: 351, distance: 11.1
click at [28, 350] on div "Hàng sắp về" at bounding box center [79, 349] width 107 height 12
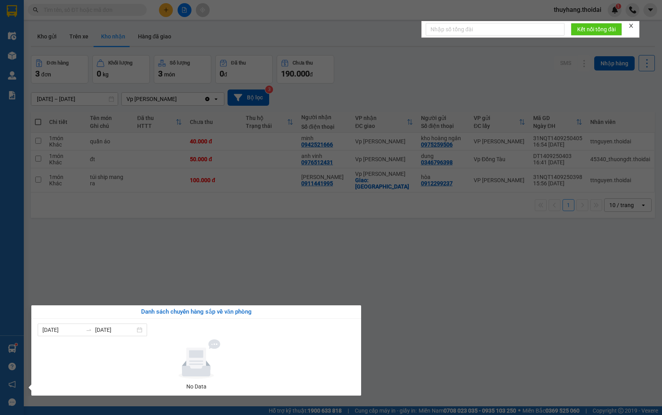
click at [275, 255] on section "Kết quả tìm kiếm ( 0 ) Bộ lọc No Data thuyhang.thoidai 1 Điều hành xe Kho hàng …" at bounding box center [331, 207] width 662 height 415
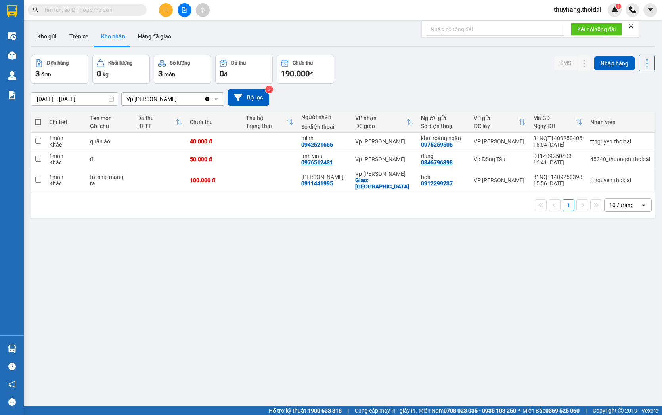
click at [124, 5] on span at bounding box center [87, 10] width 119 height 12
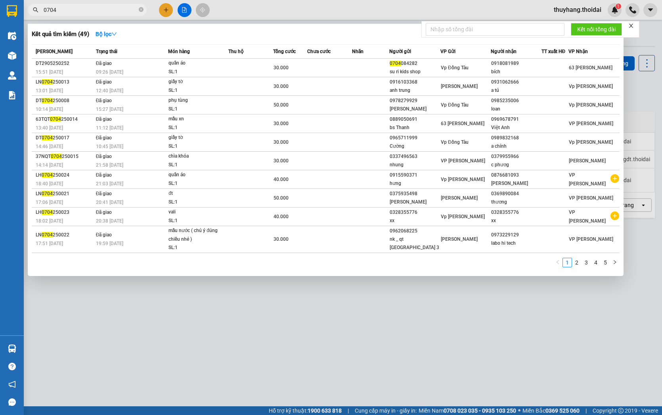
type input "0704"
click at [140, 8] on icon "close-circle" at bounding box center [141, 9] width 5 height 5
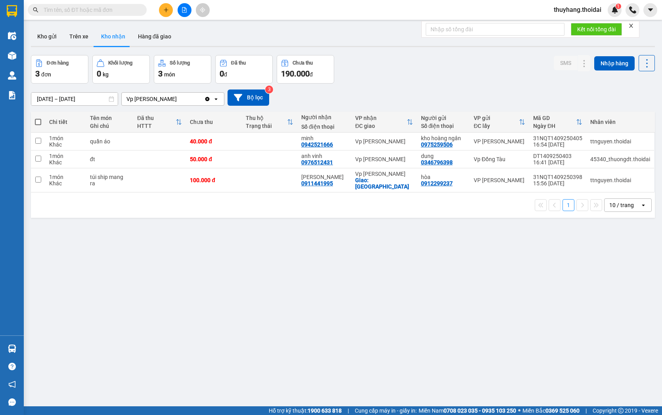
click at [246, 10] on div "Kết quả tìm kiếm ( 49 ) Bộ lọc Mã ĐH Trạng thái Món hàng Thu hộ Tổng cước Chưa …" at bounding box center [331, 10] width 662 height 20
click at [94, 12] on input "text" at bounding box center [91, 10] width 94 height 9
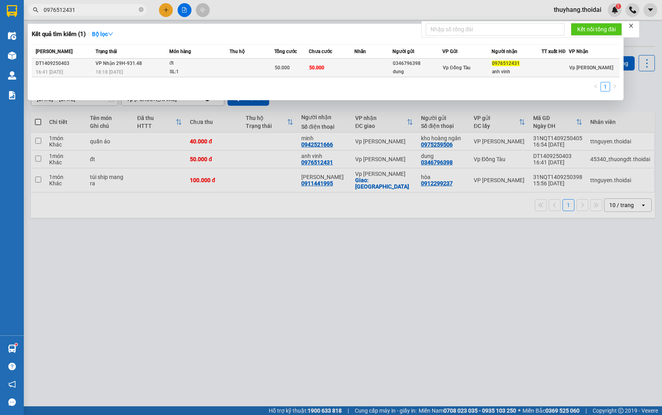
type input "0976512431"
click at [172, 63] on div "đt" at bounding box center [199, 63] width 59 height 9
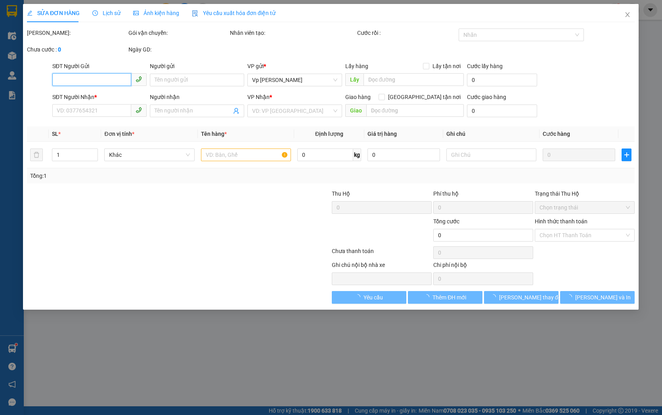
type input "0346796398"
type input "dung"
type input "0976512431"
type input "anh vinh"
type input "50.000"
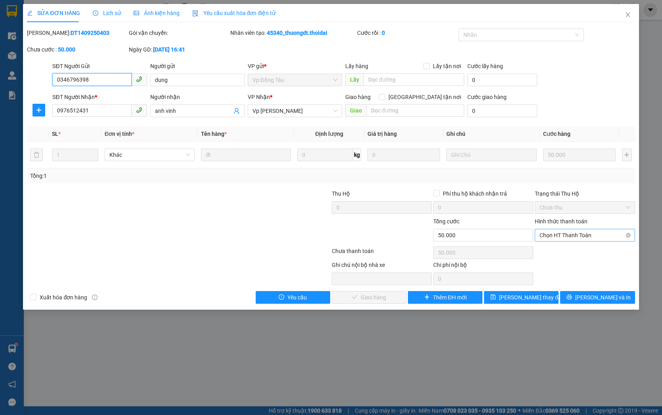
drag, startPoint x: 548, startPoint y: 237, endPoint x: 557, endPoint y: 241, distance: 9.7
click at [549, 236] on span "Chọn HT Thanh Toán" at bounding box center [584, 236] width 90 height 12
click at [555, 250] on div "Tại văn phòng" at bounding box center [584, 251] width 90 height 9
type input "0"
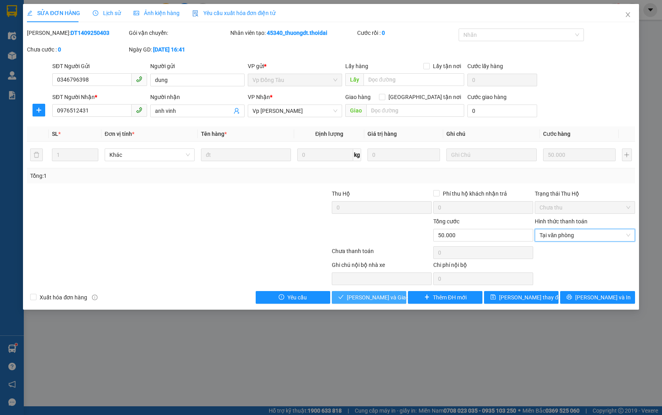
click at [383, 295] on span "[PERSON_NAME] và Giao hàng" at bounding box center [385, 297] width 76 height 9
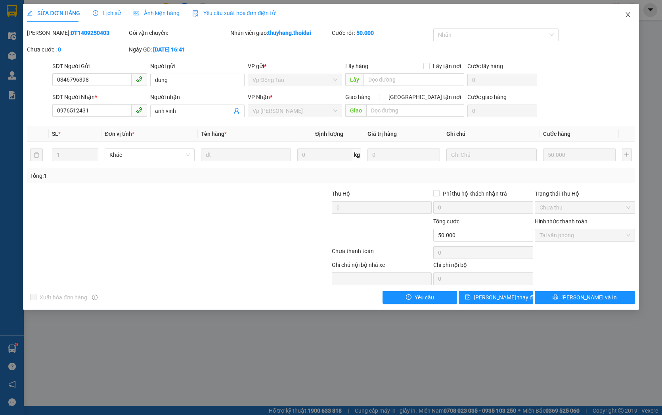
drag, startPoint x: 633, startPoint y: 13, endPoint x: 558, endPoint y: 30, distance: 77.2
click at [633, 13] on span "Close" at bounding box center [628, 15] width 22 height 22
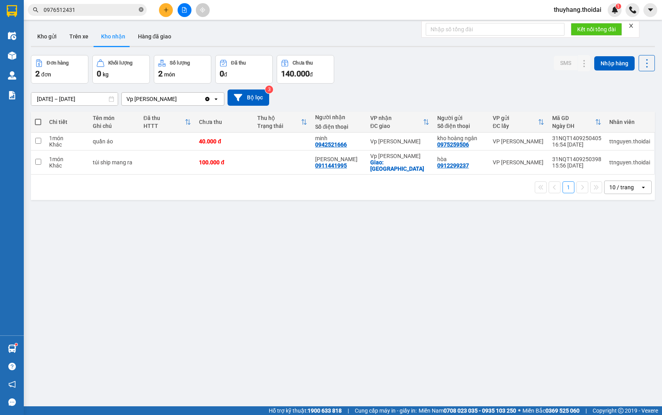
click at [139, 11] on icon "close-circle" at bounding box center [141, 9] width 5 height 5
click at [46, 34] on button "Kho gửi" at bounding box center [47, 36] width 32 height 19
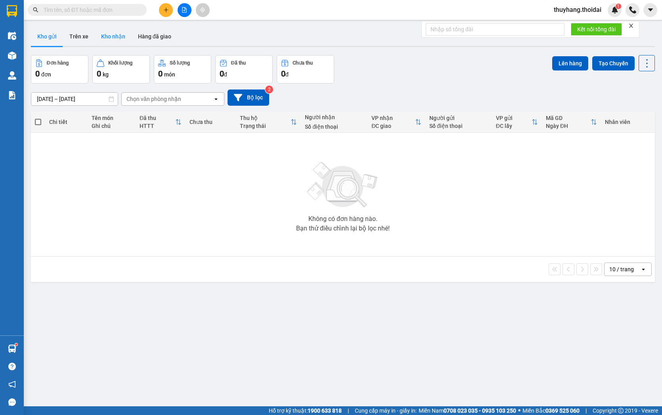
click at [113, 34] on button "Kho nhận" at bounding box center [113, 36] width 37 height 19
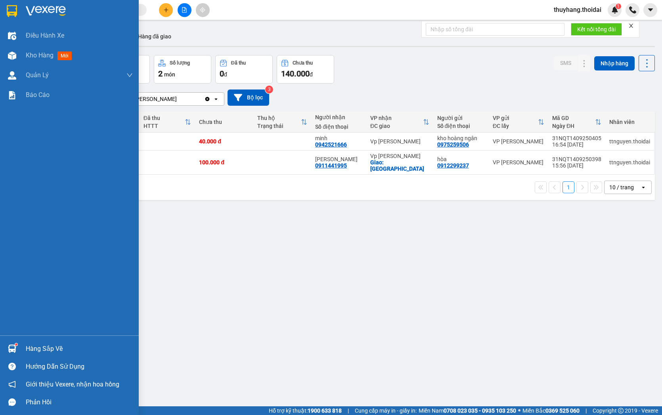
click at [19, 347] on div "Hàng sắp về" at bounding box center [69, 349] width 139 height 18
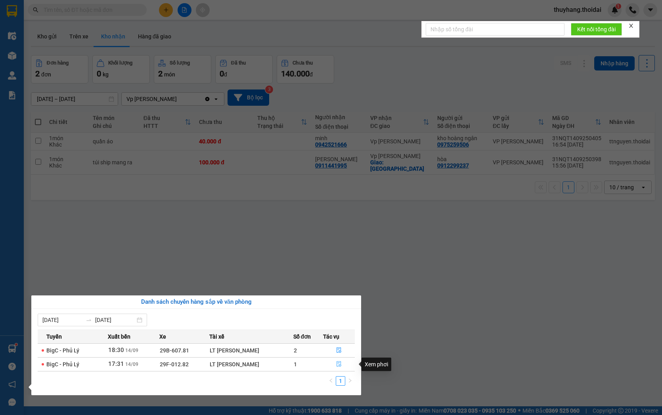
click at [337, 363] on icon "file-done" at bounding box center [339, 365] width 5 height 6
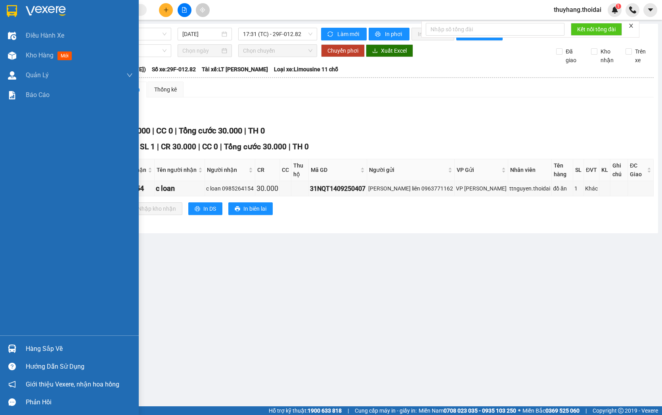
click at [21, 354] on div "Hàng sắp về" at bounding box center [69, 349] width 139 height 18
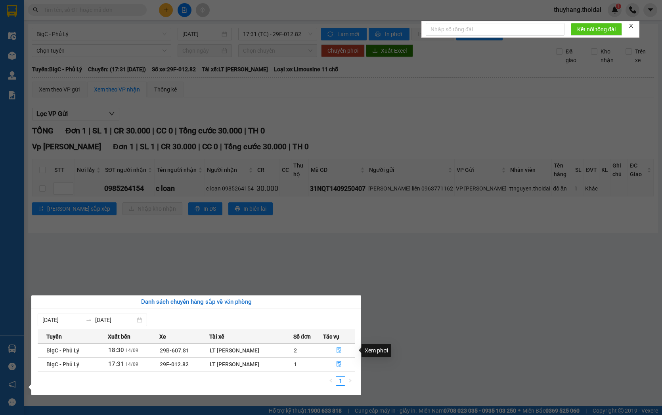
click at [340, 348] on icon "file-done" at bounding box center [339, 351] width 6 height 6
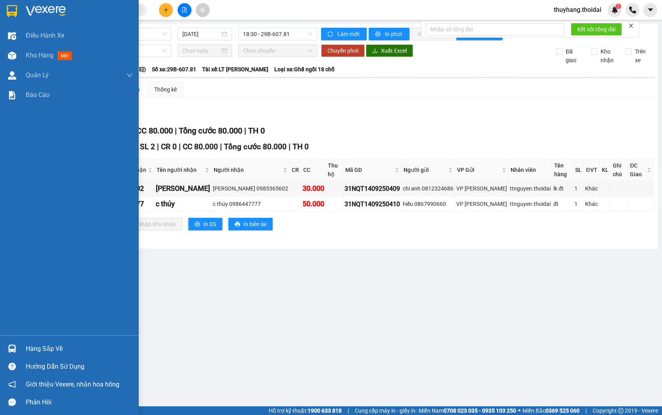
click at [20, 343] on div "Hàng sắp về" at bounding box center [69, 349] width 139 height 18
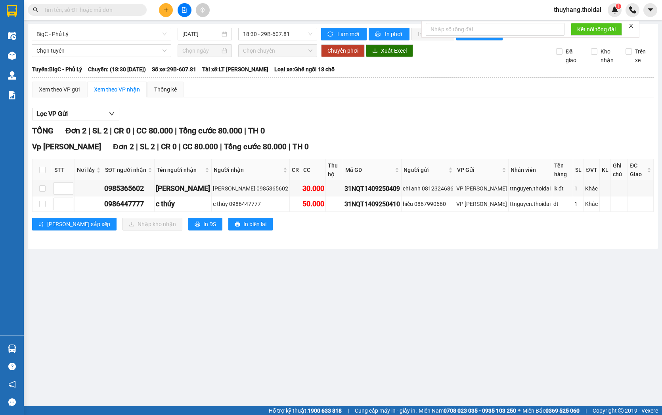
click at [271, 273] on section "Kết quả tìm kiếm ( 1 ) Bộ lọc Mã ĐH Trạng thái Món hàng Thu hộ Tổng cước Chưa c…" at bounding box center [331, 207] width 662 height 415
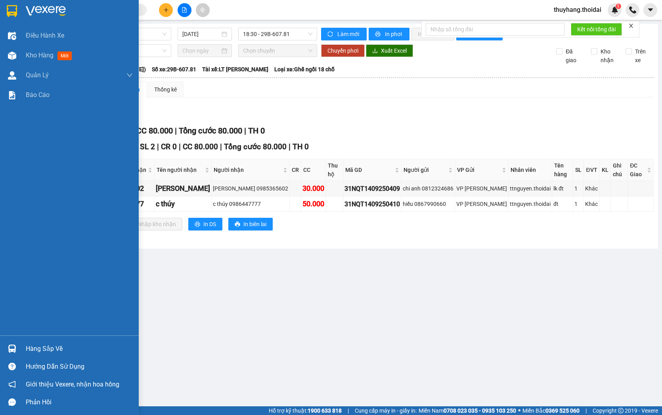
click at [43, 347] on div "Hàng sắp về" at bounding box center [79, 349] width 107 height 12
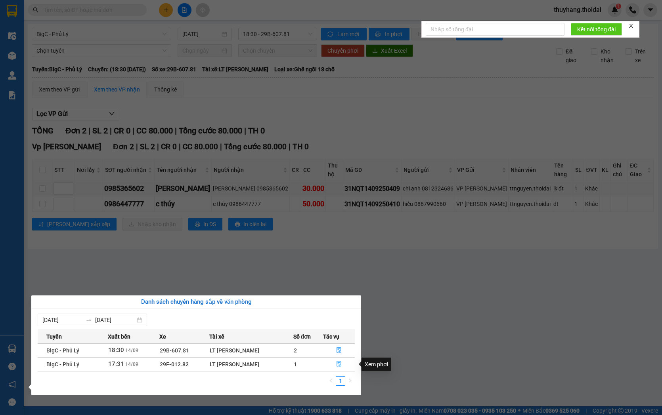
drag, startPoint x: 337, startPoint y: 363, endPoint x: 277, endPoint y: 353, distance: 60.3
click at [337, 364] on icon "file-done" at bounding box center [339, 365] width 5 height 6
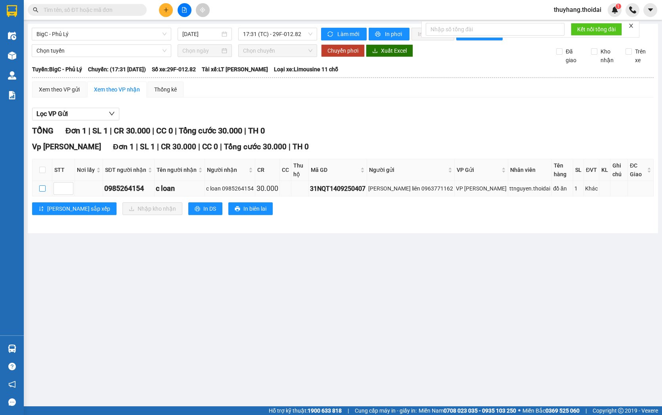
click at [44, 187] on input "checkbox" at bounding box center [42, 189] width 6 height 6
checkbox input "true"
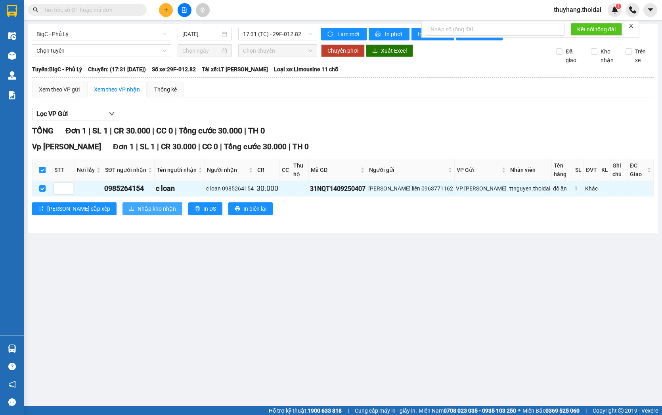
click at [138, 208] on span "Nhập kho nhận" at bounding box center [157, 209] width 38 height 9
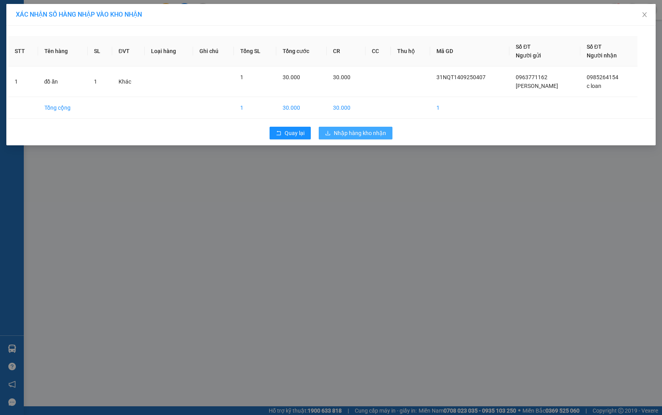
click at [348, 131] on span "Nhập hàng kho nhận" at bounding box center [360, 133] width 52 height 9
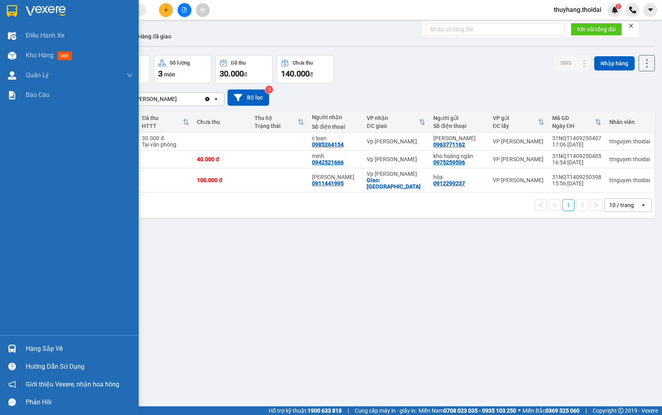
click at [22, 346] on div "Hàng sắp về" at bounding box center [69, 349] width 139 height 18
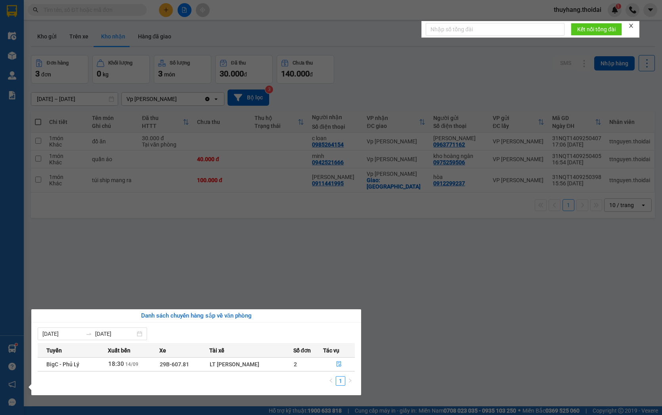
click at [425, 319] on section "Kết quả tìm kiếm ( 1 ) Bộ lọc Mã ĐH Trạng thái Món hàng Thu hộ Tổng cước Chưa c…" at bounding box center [331, 207] width 662 height 415
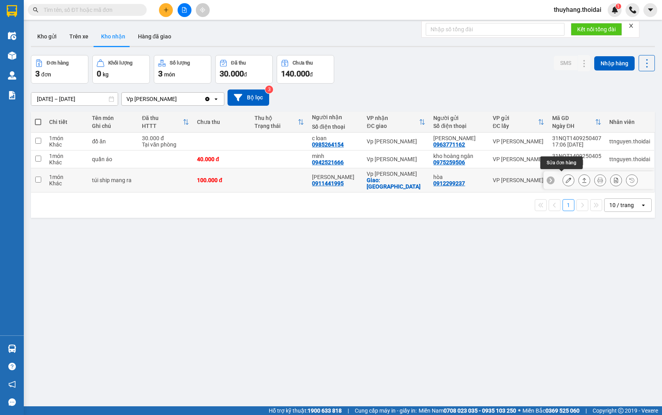
click at [563, 177] on button at bounding box center [568, 181] width 11 height 14
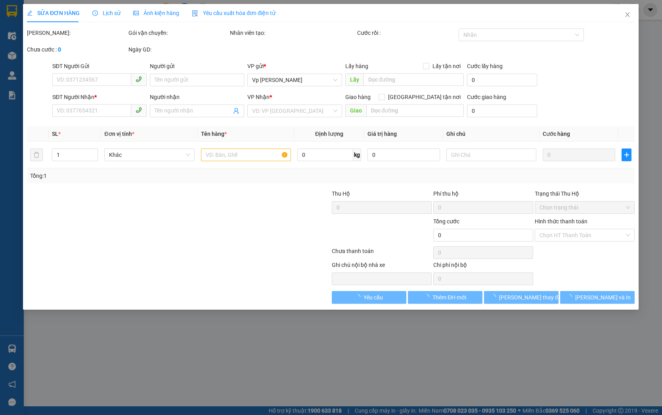
type input "0912299237"
type input "hòa"
type input "0911441995"
type input "[PERSON_NAME]"
checkbox input "true"
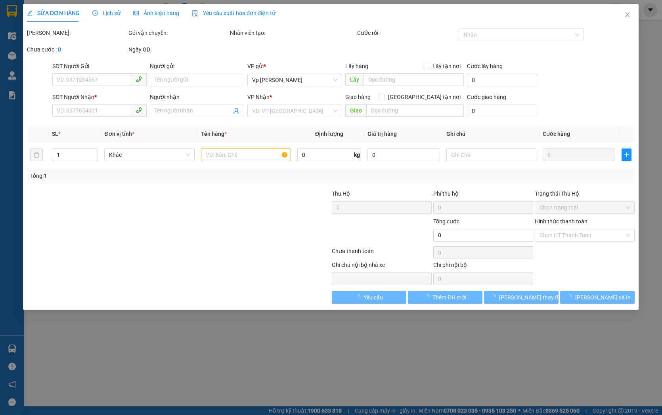
type input "chợ mỏ la mát"
type input "100.000"
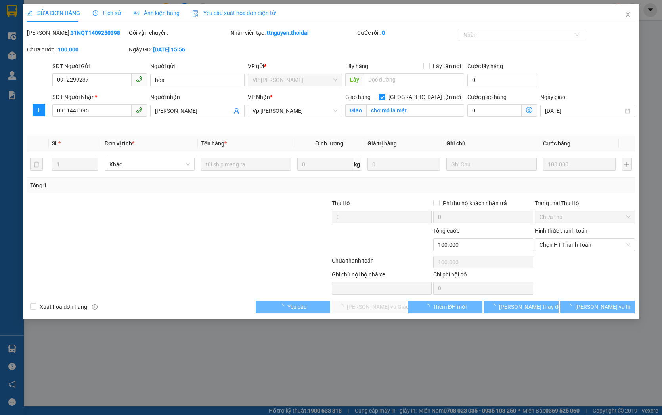
click at [101, 16] on span "Lịch sử" at bounding box center [107, 13] width 28 height 6
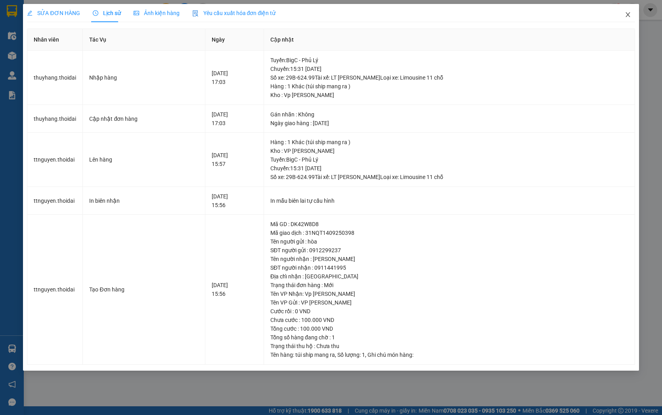
click at [628, 15] on icon "close" at bounding box center [628, 14] width 6 height 6
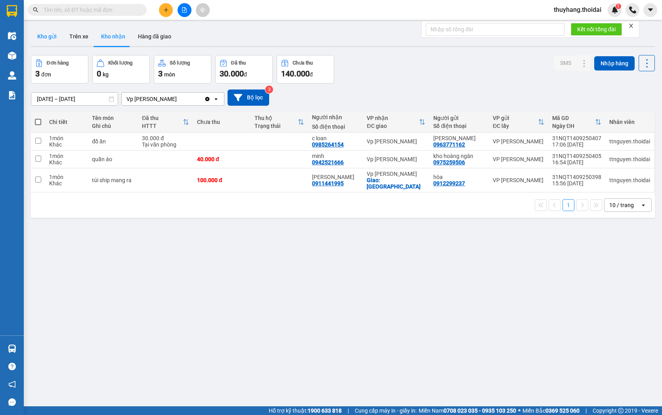
click at [52, 34] on button "Kho gửi" at bounding box center [47, 36] width 32 height 19
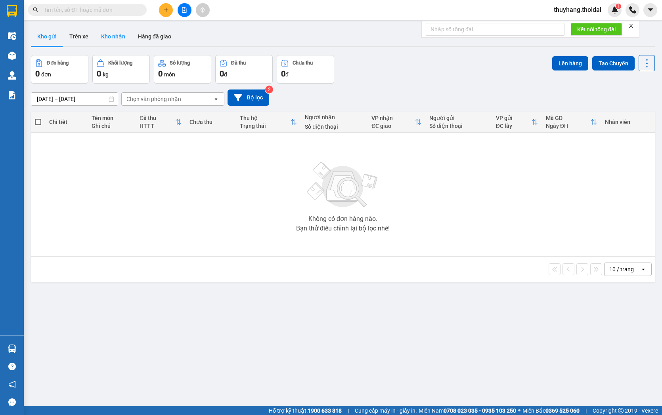
click at [106, 37] on button "Kho nhận" at bounding box center [113, 36] width 37 height 19
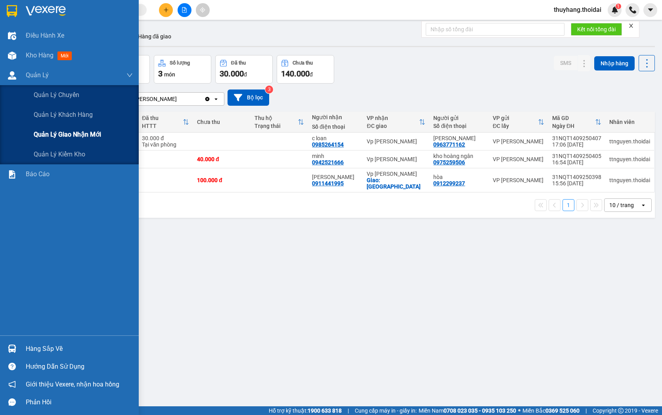
click at [71, 143] on div "Quản lý giao nhận mới" at bounding box center [83, 135] width 99 height 20
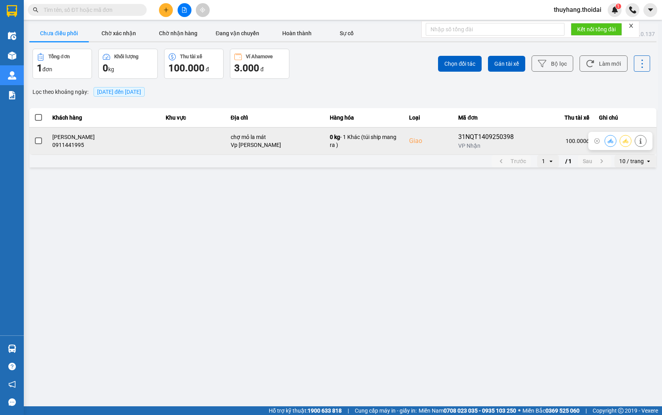
click at [625, 144] on button at bounding box center [625, 141] width 11 height 14
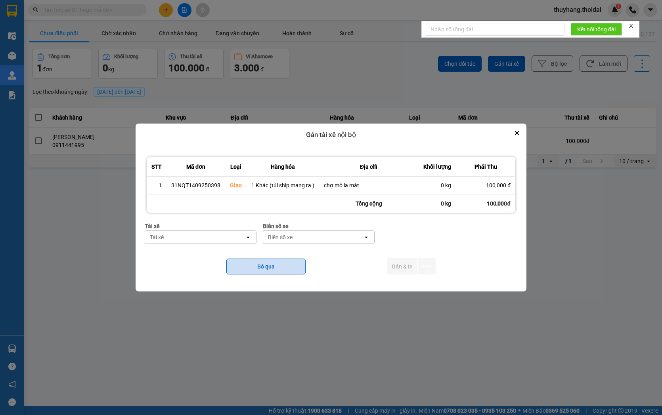
click at [274, 271] on button "Bỏ qua" at bounding box center [265, 267] width 79 height 16
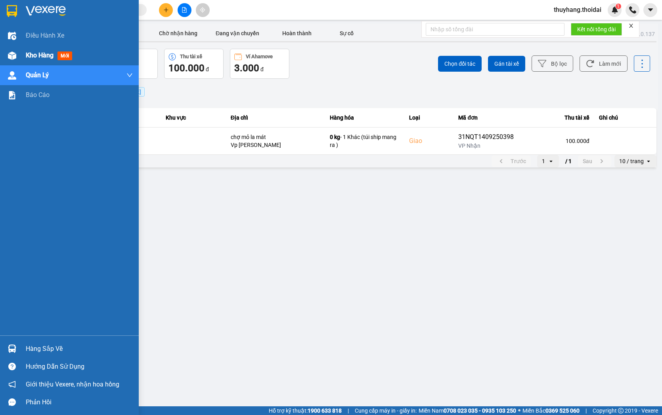
click at [33, 50] on div "Kho hàng mới" at bounding box center [79, 56] width 107 height 20
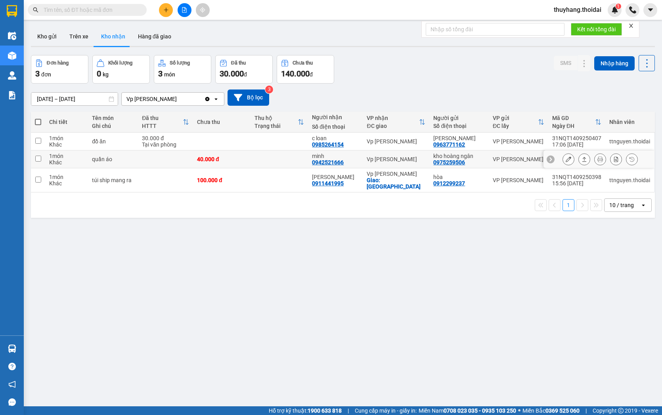
click at [165, 158] on td at bounding box center [165, 160] width 55 height 18
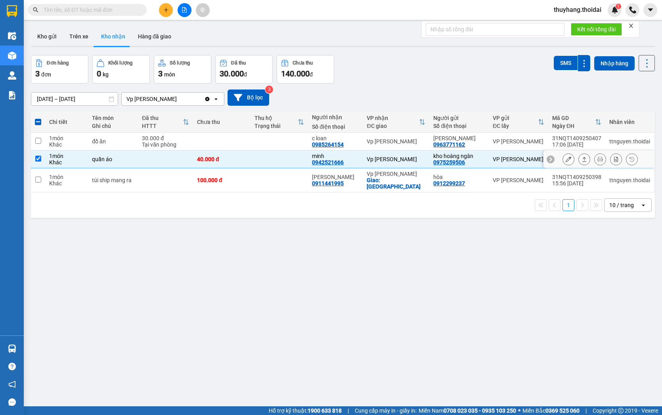
click at [143, 157] on td at bounding box center [165, 160] width 55 height 18
checkbox input "false"
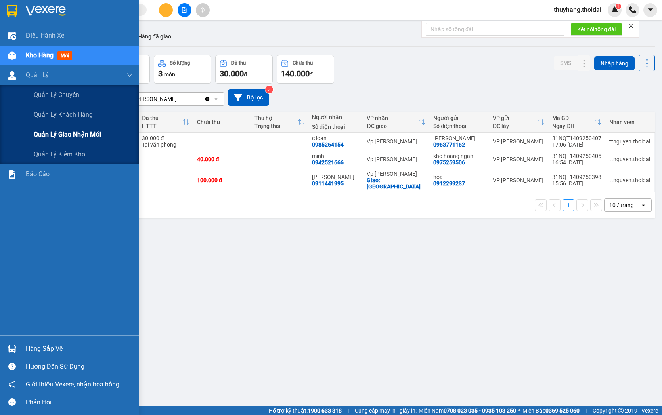
click at [37, 130] on span "Quản lý giao nhận mới" at bounding box center [67, 135] width 67 height 10
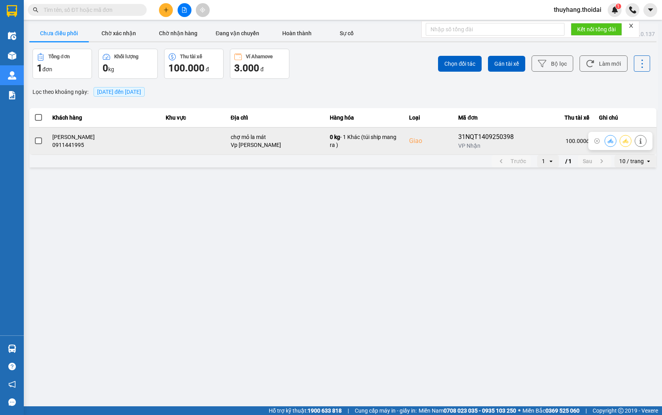
click at [624, 142] on icon at bounding box center [626, 141] width 6 height 6
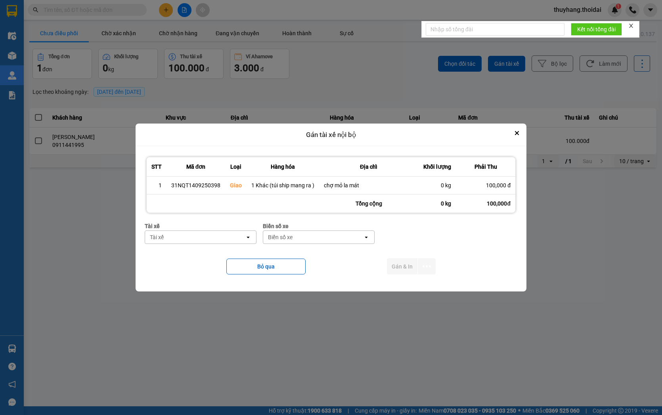
click at [188, 235] on div "Tài xế" at bounding box center [195, 237] width 100 height 13
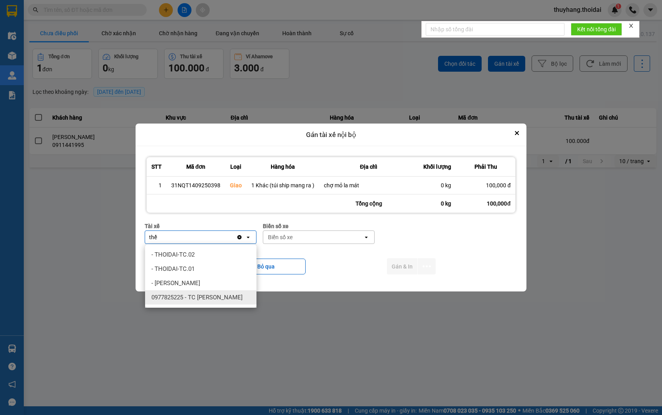
type input "thế"
click at [226, 299] on span "0977825225 - TC [PERSON_NAME]" at bounding box center [196, 298] width 91 height 8
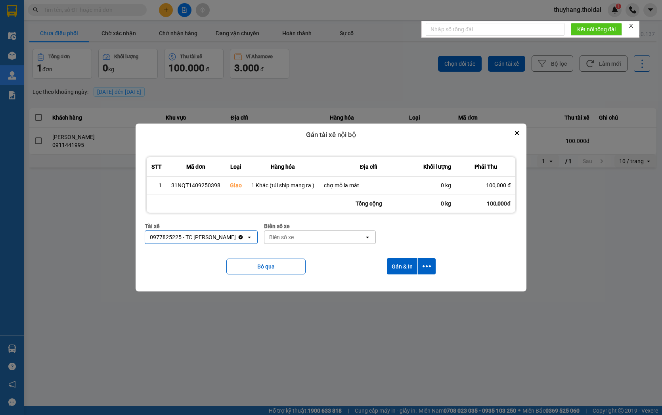
click at [286, 238] on div "Biển số xe" at bounding box center [281, 237] width 25 height 8
type input "72048"
click at [346, 249] on div "30G-720.48" at bounding box center [318, 255] width 111 height 14
click at [396, 264] on button "Gán & In" at bounding box center [402, 266] width 31 height 16
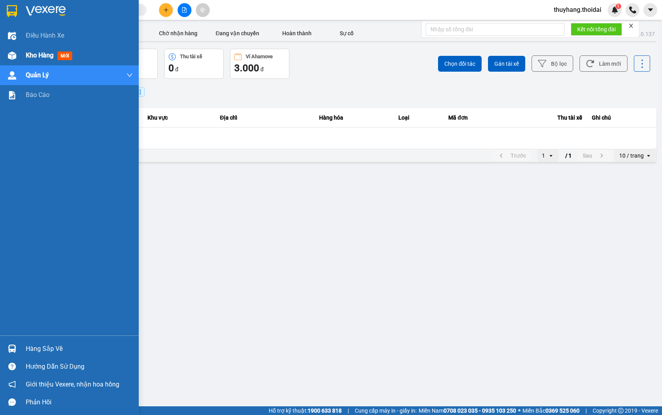
click at [21, 54] on div "Kho hàng mới" at bounding box center [69, 56] width 139 height 20
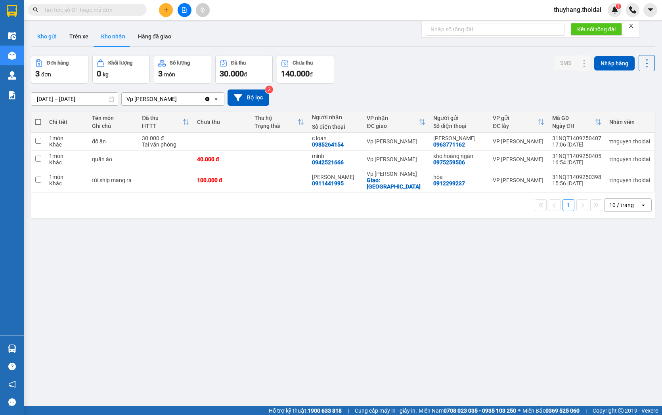
click at [57, 34] on button "Kho gửi" at bounding box center [47, 36] width 32 height 19
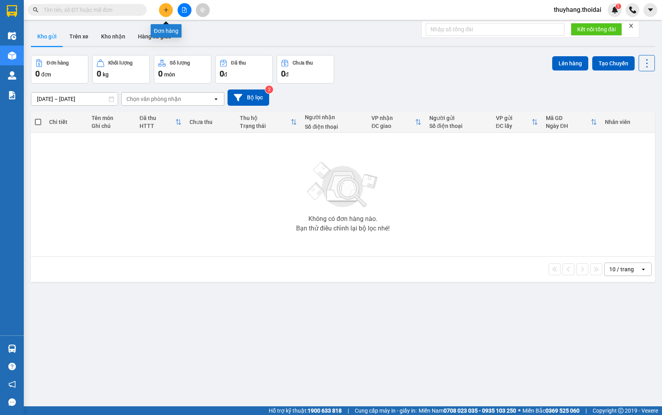
click at [164, 6] on button at bounding box center [166, 10] width 14 height 14
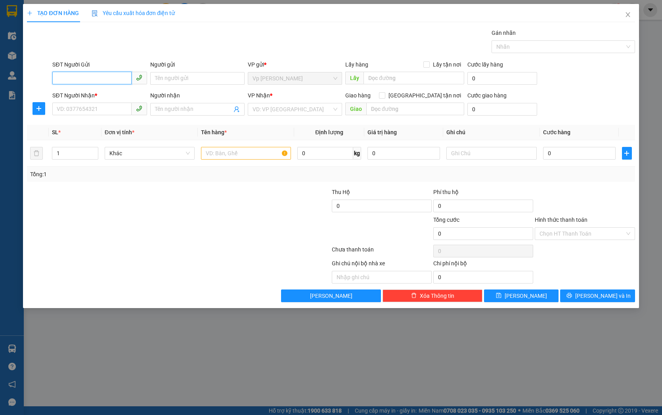
paste input "0845582003"
type input "0845582003"
click at [113, 94] on div "0845582003 - Tường Thảo Nguyên" at bounding box center [100, 94] width 86 height 9
type input "Tường Thảo Nguyên"
type input "0845582003"
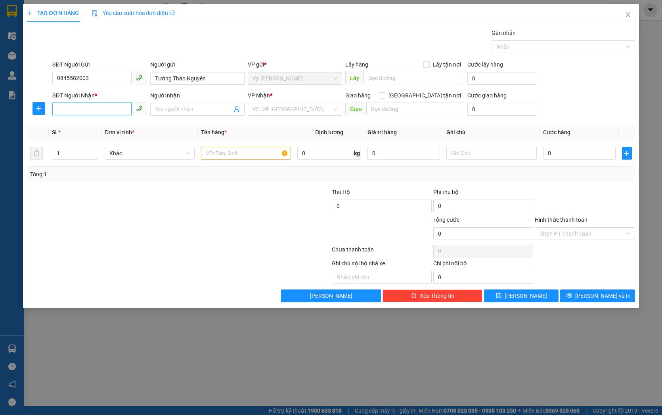
click at [98, 112] on input "SĐT Người Nhận *" at bounding box center [91, 109] width 79 height 13
paste input "0845582003"
type input "0845582003"
click at [113, 123] on div "0845582003 - Tường Thảo Nguyên" at bounding box center [100, 125] width 86 height 9
type input "Tường Thảo Nguyên"
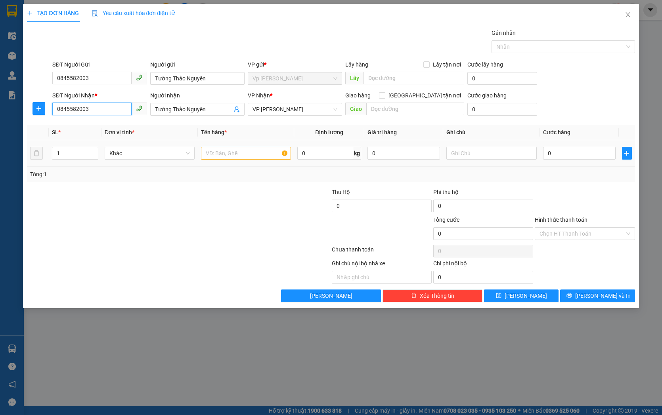
type input "0845582003"
click at [263, 149] on input "text" at bounding box center [246, 153] width 90 height 13
type input "d"
type input "đồ kh quên"
click at [581, 154] on input "0" at bounding box center [579, 153] width 73 height 13
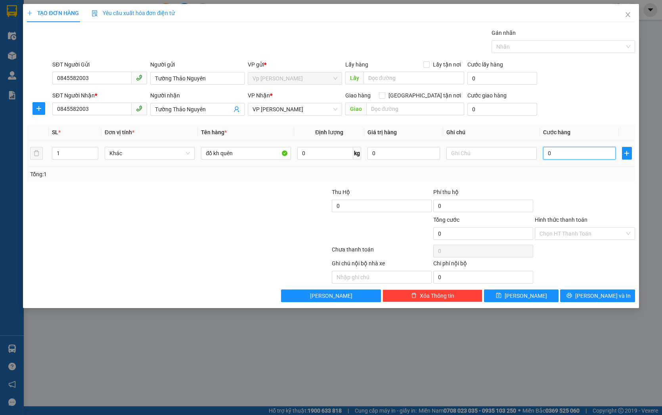
type input "4"
type input "40"
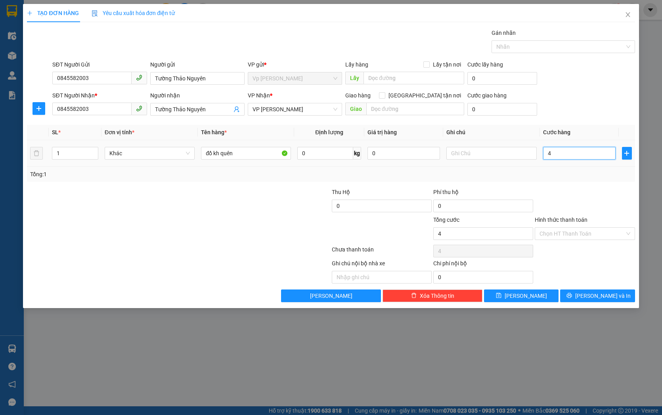
type input "40"
type input "400"
type input "4.000"
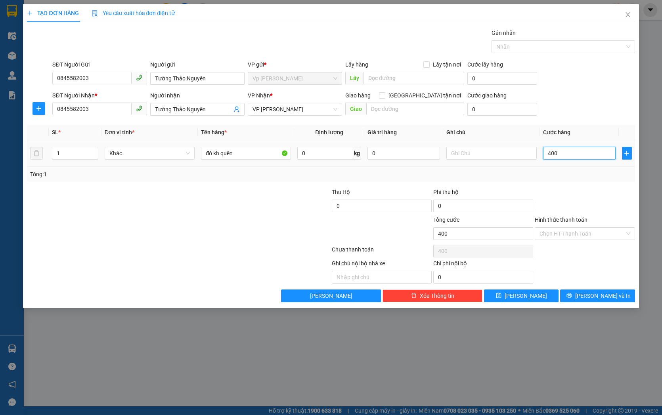
type input "4.000"
type input "40.000"
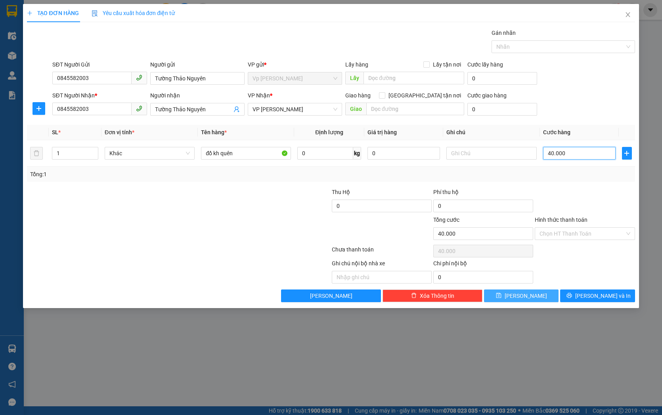
type input "40.000"
click at [525, 295] on span "[PERSON_NAME]" at bounding box center [526, 296] width 42 height 9
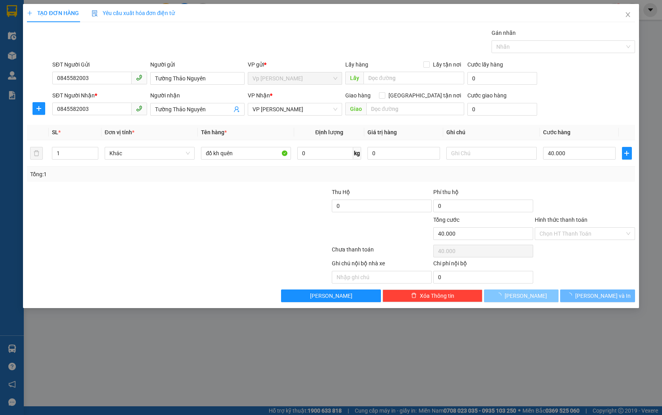
type input "0"
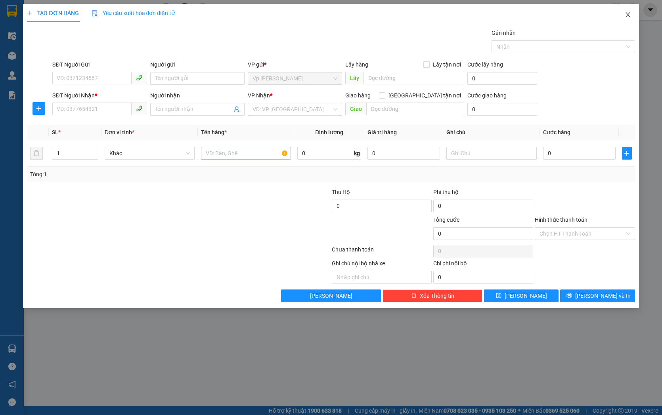
click at [628, 13] on icon "close" at bounding box center [628, 14] width 6 height 6
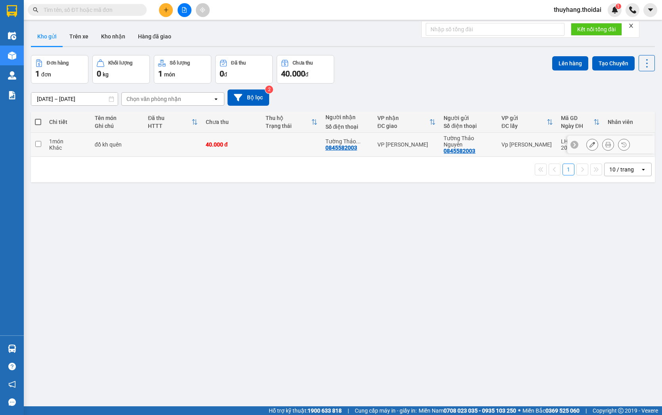
drag, startPoint x: 82, startPoint y: 144, endPoint x: 390, endPoint y: 24, distance: 331.5
click at [82, 144] on div "1 món" at bounding box center [68, 141] width 38 height 6
checkbox input "true"
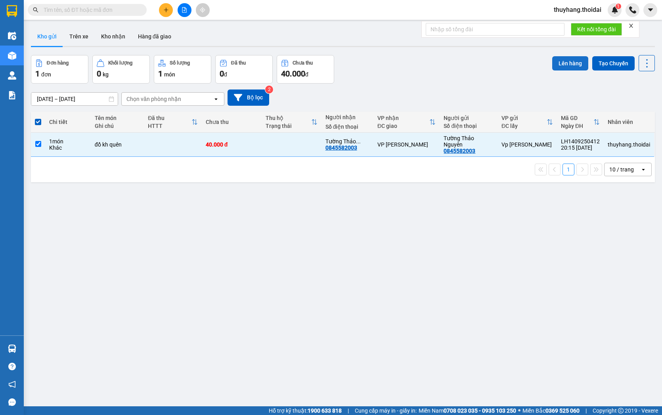
click at [566, 64] on button "Lên hàng" at bounding box center [570, 63] width 36 height 14
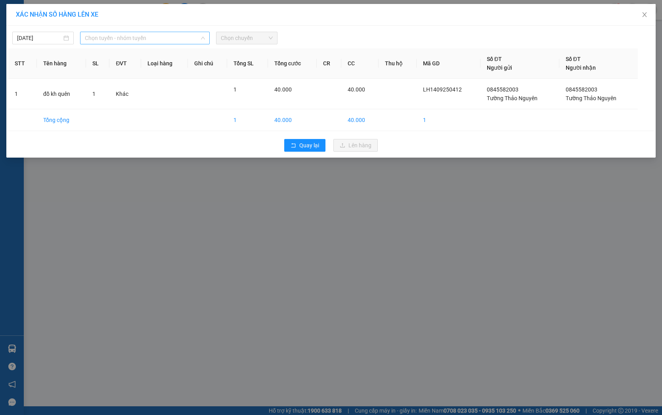
click at [117, 42] on span "Chọn tuyến - nhóm tuyến" at bounding box center [145, 38] width 120 height 12
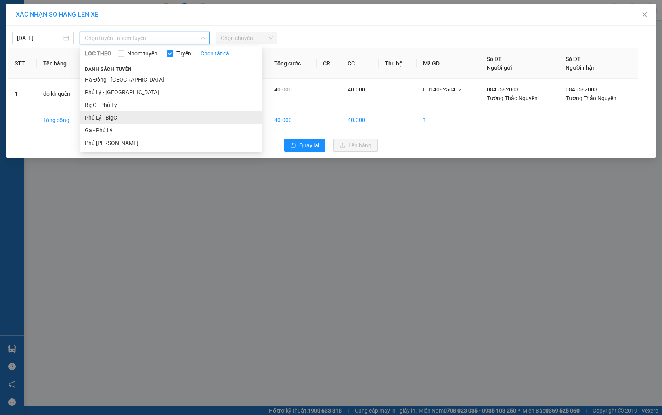
click at [121, 121] on li "Phủ Lý - BigC" at bounding box center [171, 117] width 182 height 13
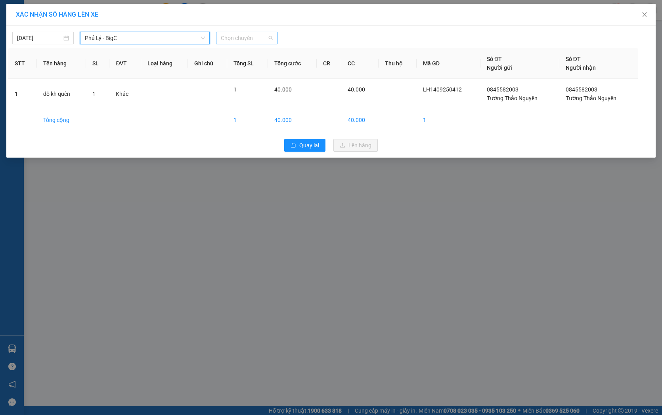
click at [254, 32] on span "Chọn chuyến" at bounding box center [247, 38] width 52 height 12
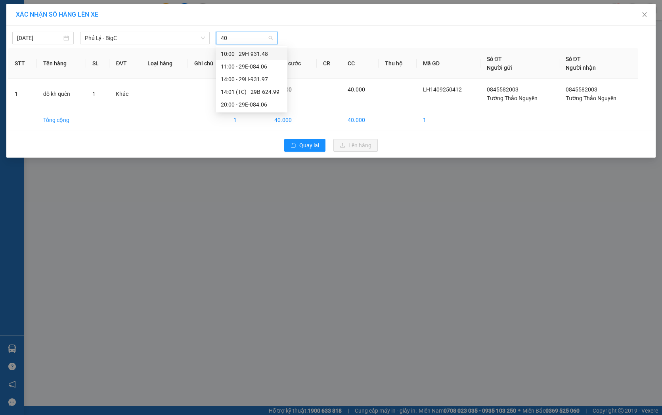
type input "406"
click at [265, 65] on div "20:00 - 29E-084.06" at bounding box center [252, 66] width 62 height 9
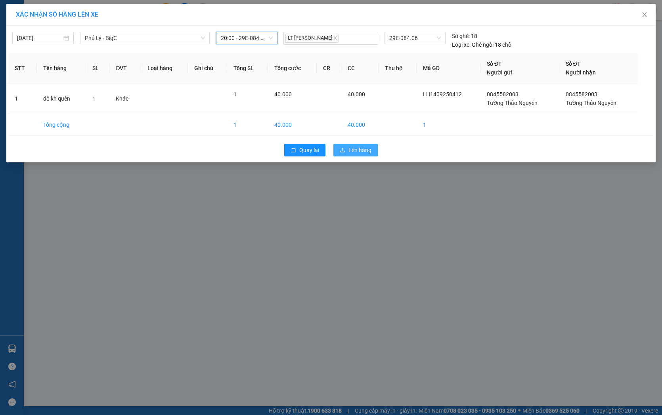
drag, startPoint x: 367, startPoint y: 145, endPoint x: 360, endPoint y: 147, distance: 7.1
click at [366, 145] on button "Lên hàng" at bounding box center [355, 150] width 44 height 13
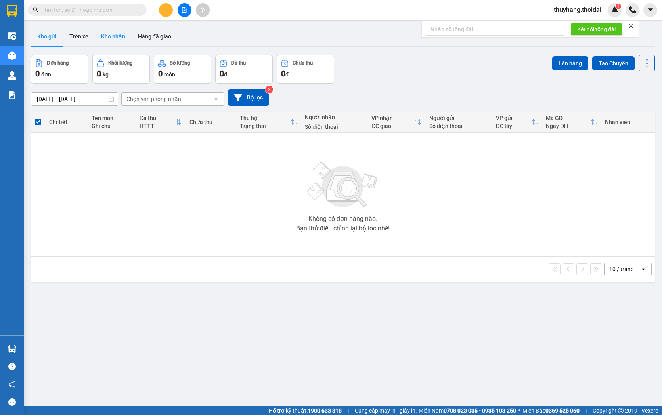
click at [117, 43] on button "Kho nhận" at bounding box center [113, 36] width 37 height 19
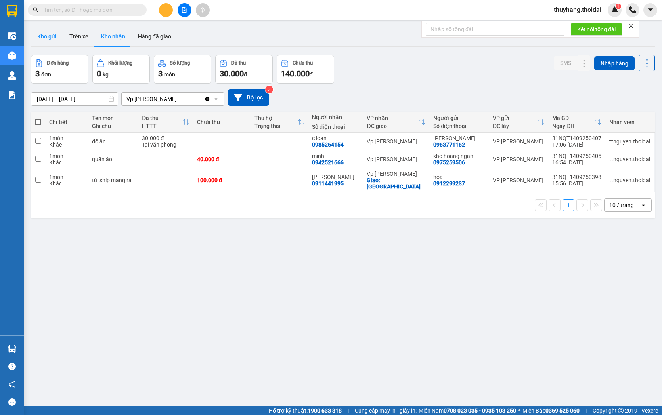
click at [48, 37] on button "Kho gửi" at bounding box center [47, 36] width 32 height 19
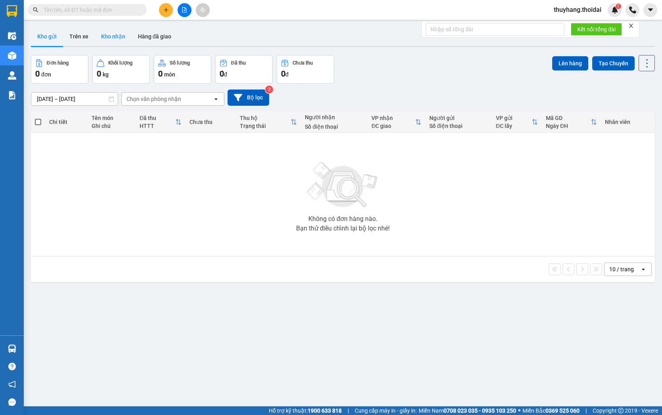
click at [111, 36] on button "Kho nhận" at bounding box center [113, 36] width 37 height 19
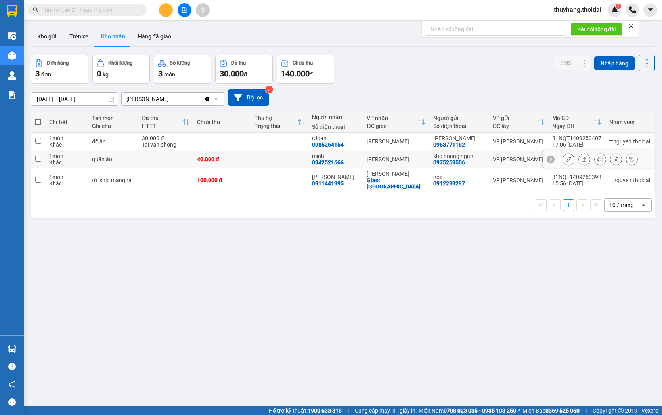
click at [260, 157] on td at bounding box center [279, 160] width 57 height 18
checkbox input "true"
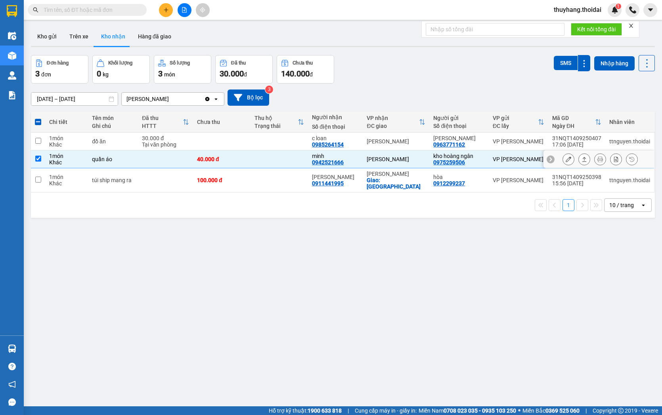
click at [566, 159] on icon at bounding box center [569, 160] width 6 height 6
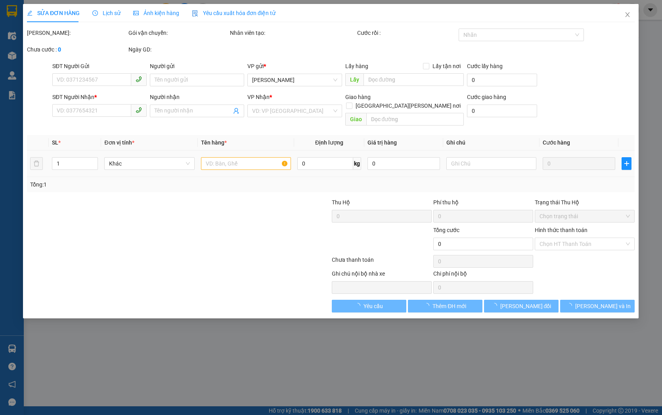
type input "0975259506"
type input "kho hoàng ngân"
type input "0942521666"
type input "minh"
type input "40.000"
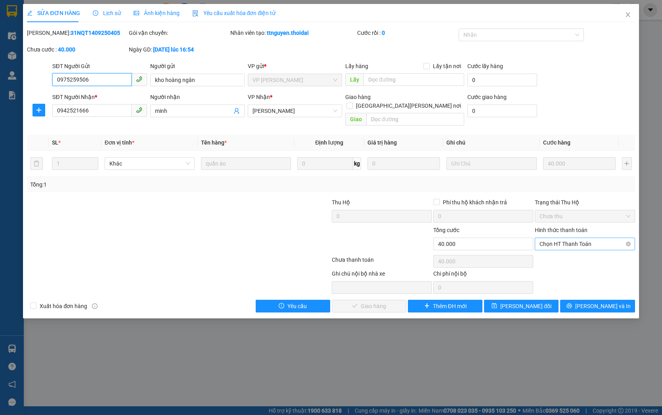
click at [565, 238] on span "Chọn HT Thanh Toán" at bounding box center [584, 244] width 90 height 12
click at [571, 252] on div "Tại văn phòng" at bounding box center [584, 251] width 90 height 9
type input "0"
click at [367, 302] on span "[PERSON_NAME] và Giao hàng" at bounding box center [400, 306] width 107 height 9
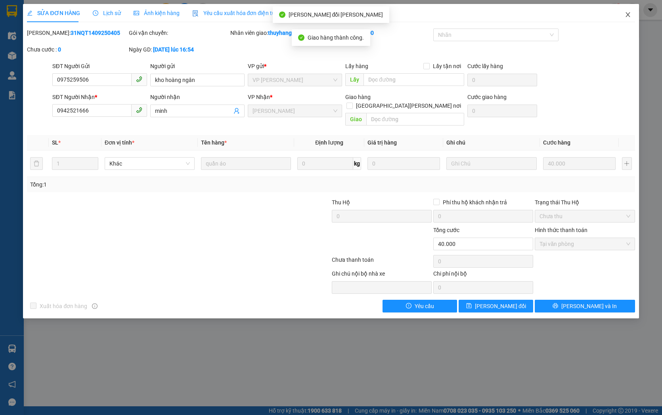
click at [631, 13] on span "Close" at bounding box center [628, 15] width 22 height 22
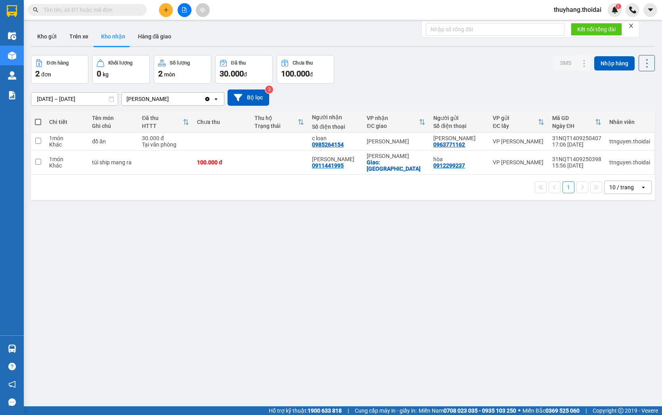
click at [96, 13] on input "text" at bounding box center [91, 10] width 94 height 9
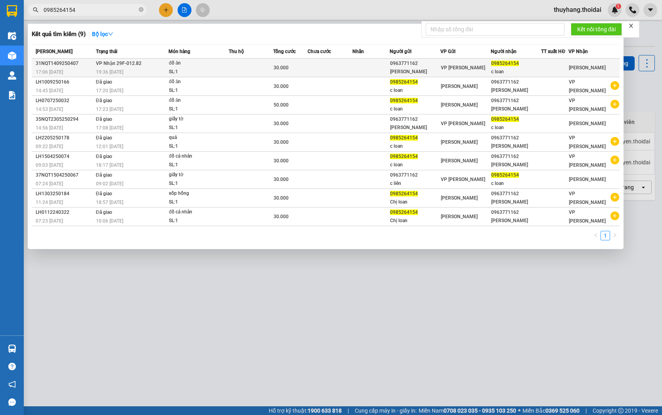
type input "0985264154"
click at [243, 73] on td at bounding box center [251, 68] width 45 height 19
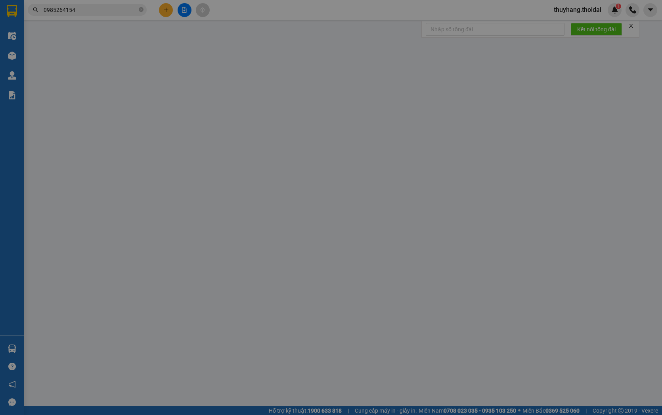
type input "0963771162"
type input "[PERSON_NAME]"
type input "0985264154"
type input "c loan"
type input "30.000"
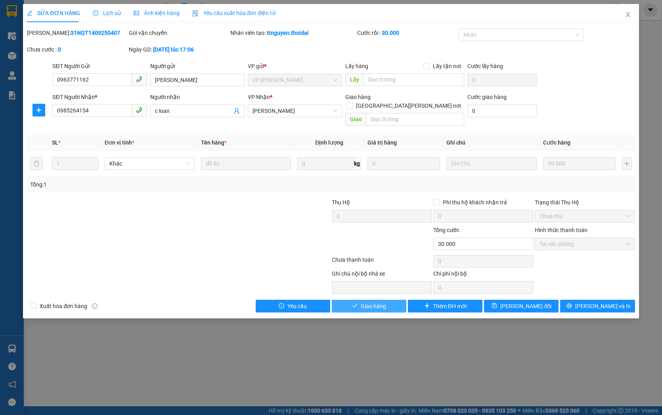
click at [388, 300] on button "Giao hàng" at bounding box center [369, 306] width 75 height 13
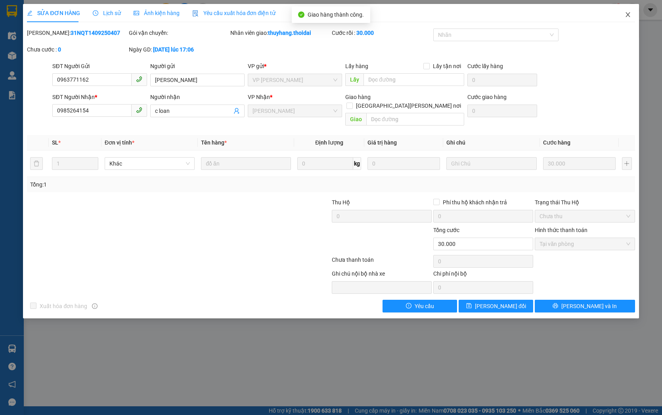
click at [629, 13] on icon "close" at bounding box center [628, 14] width 6 height 6
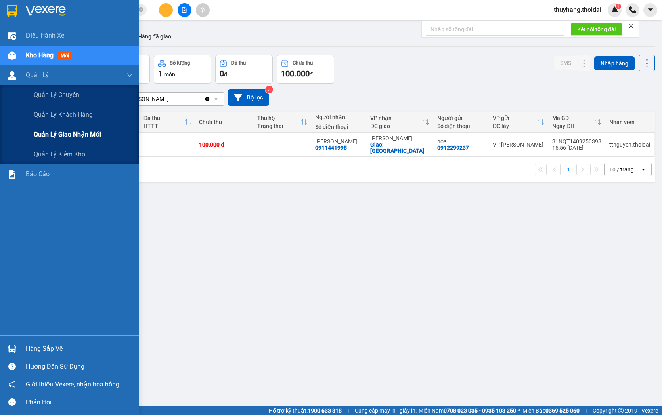
click at [56, 128] on div "Quản lý giao nhận mới" at bounding box center [83, 135] width 99 height 20
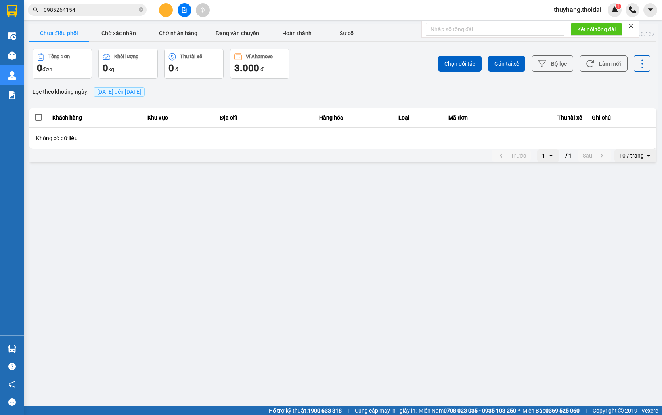
drag, startPoint x: 134, startPoint y: 38, endPoint x: 168, endPoint y: 41, distance: 33.8
click at [135, 38] on button "Chờ xác nhận" at bounding box center [118, 33] width 59 height 16
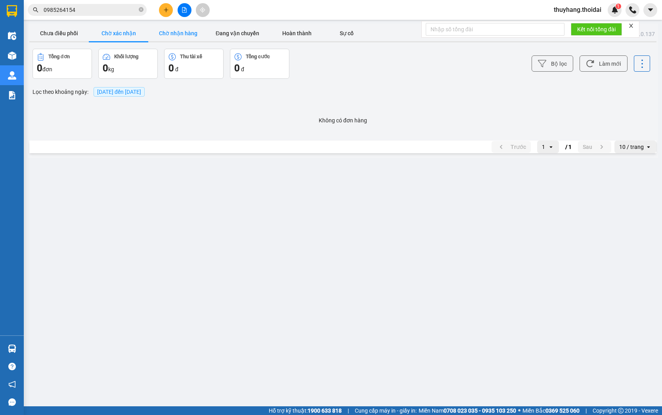
click at [174, 36] on button "Chờ nhận hàng" at bounding box center [177, 33] width 59 height 16
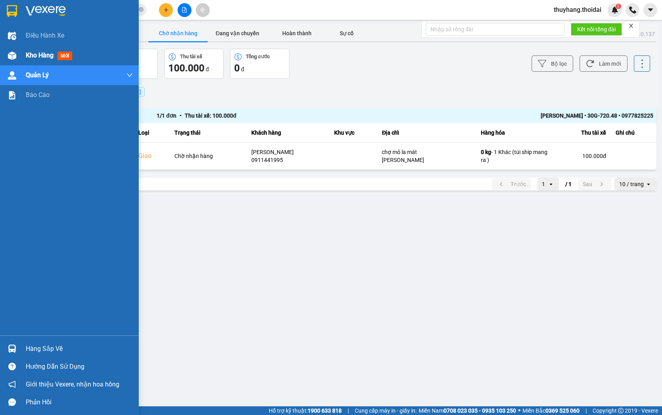
click at [27, 52] on span "Kho hàng" at bounding box center [40, 56] width 28 height 8
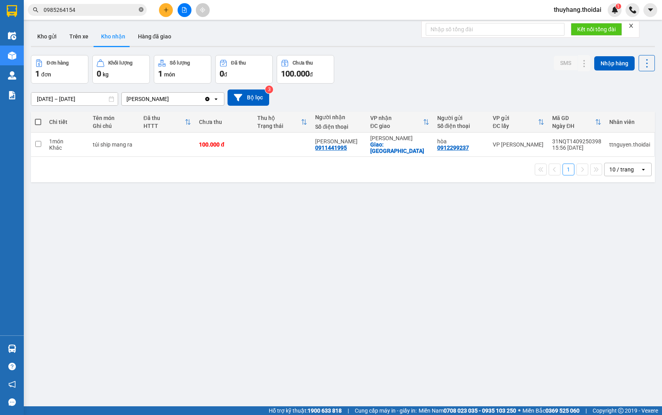
click at [140, 11] on icon "close-circle" at bounding box center [141, 9] width 5 height 5
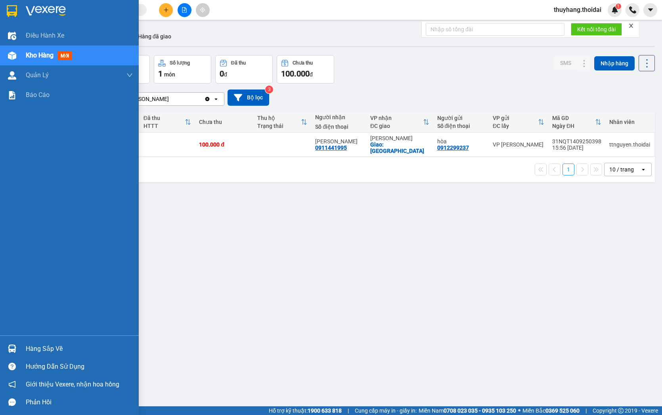
click at [30, 349] on div "Hàng sắp về" at bounding box center [79, 349] width 107 height 12
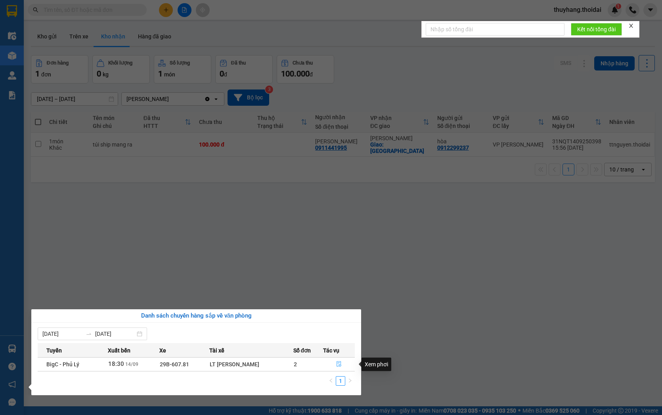
click at [339, 367] on icon "file-done" at bounding box center [339, 365] width 5 height 6
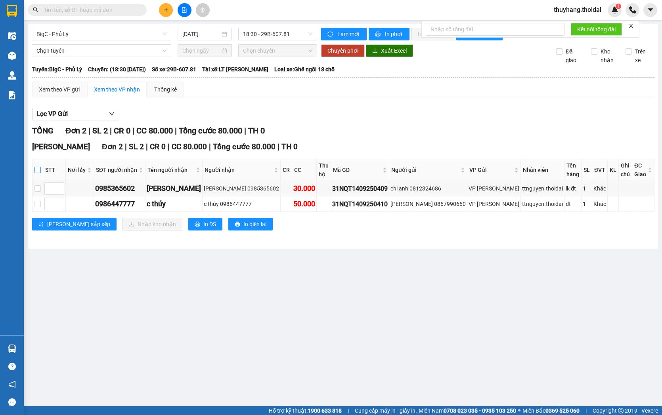
click at [41, 173] on input "checkbox" at bounding box center [37, 170] width 6 height 6
checkbox input "true"
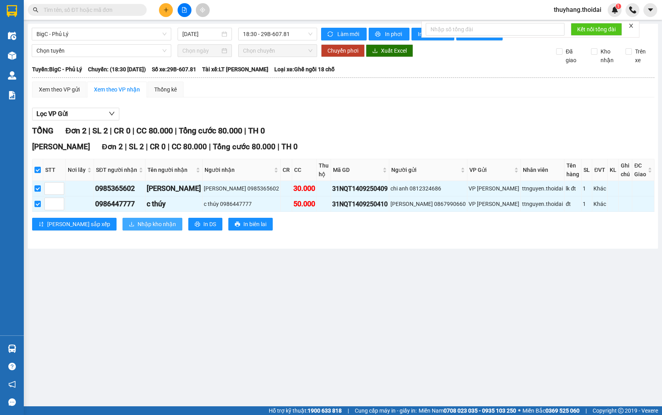
click at [138, 221] on span "Nhập kho nhận" at bounding box center [157, 224] width 38 height 9
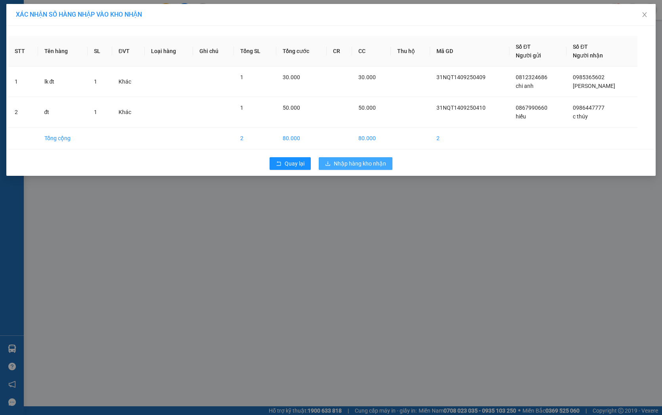
click at [356, 163] on span "Nhập hàng kho nhận" at bounding box center [360, 163] width 52 height 9
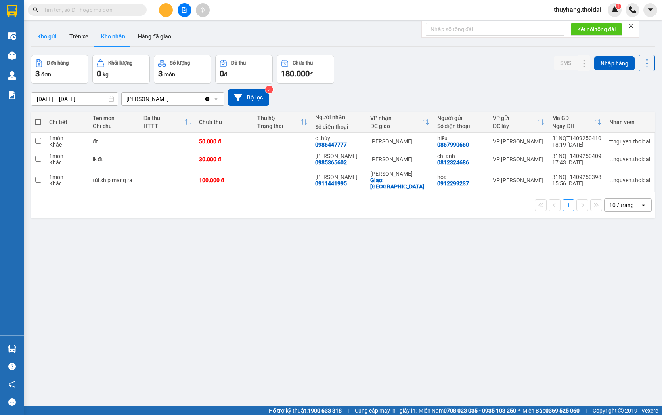
click at [38, 38] on button "Kho gửi" at bounding box center [47, 36] width 32 height 19
